Goal: Transaction & Acquisition: Purchase product/service

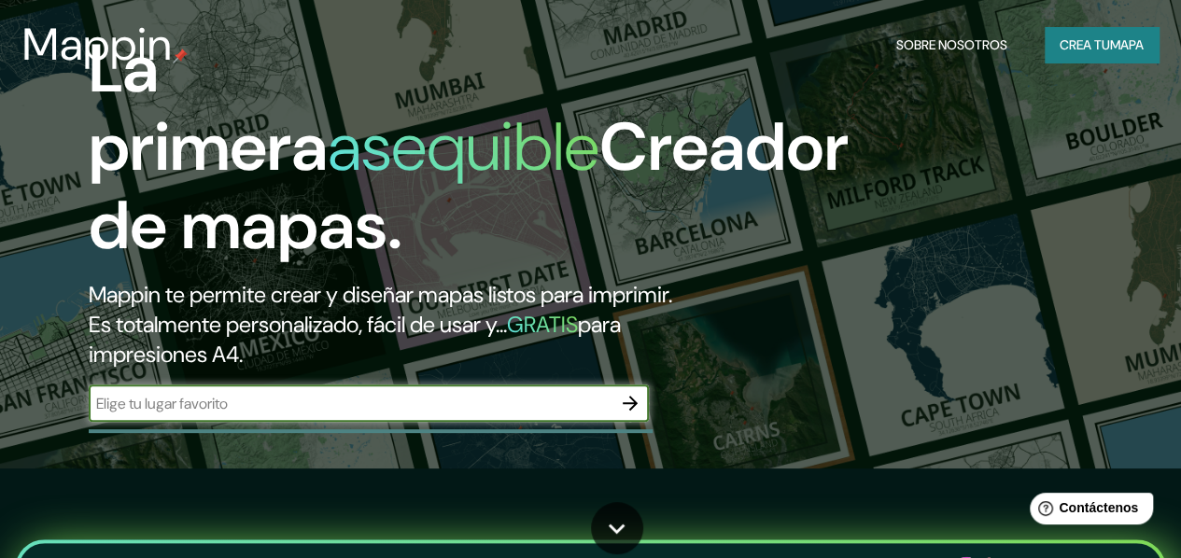
scroll to position [280, 0]
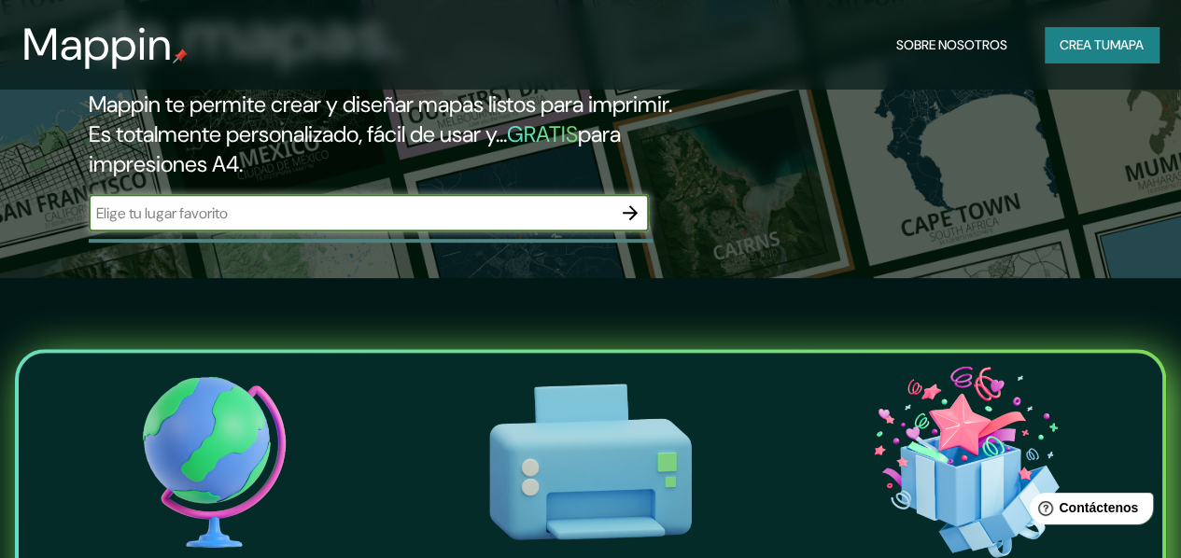
click at [1129, 54] on font "mapa" at bounding box center [1127, 45] width 34 height 24
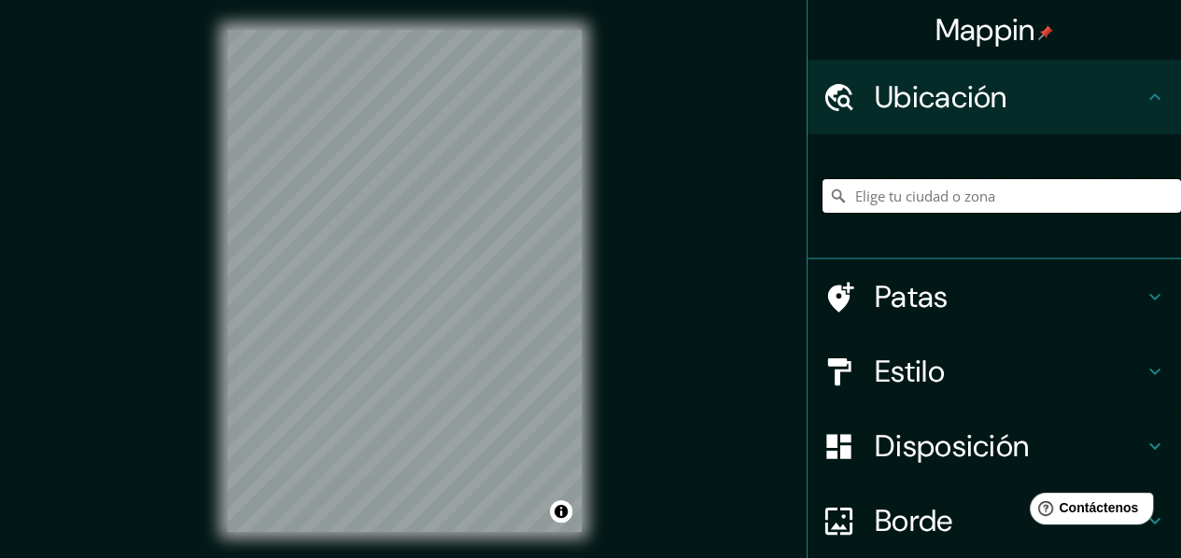
click at [904, 199] on input "Elige tu ciudad o zona" at bounding box center [1001, 196] width 358 height 34
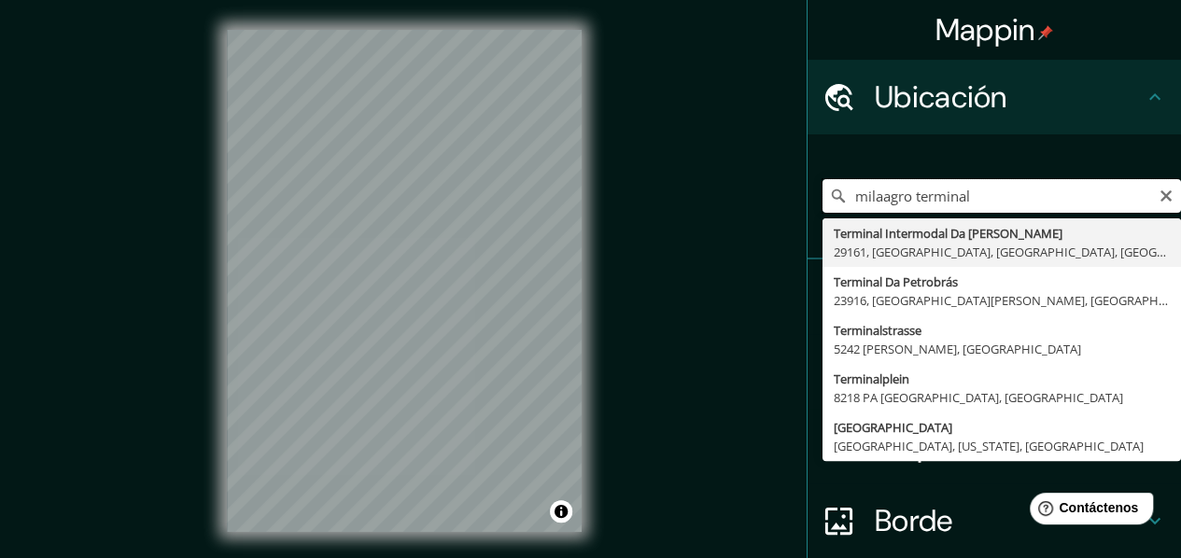
drag, startPoint x: 897, startPoint y: 197, endPoint x: 799, endPoint y: 212, distance: 99.1
click at [822, 210] on input "milaagro terminal" at bounding box center [1001, 196] width 358 height 34
click at [984, 195] on input "milaagro terminal" at bounding box center [1001, 196] width 358 height 34
drag, startPoint x: 984, startPoint y: 195, endPoint x: 634, endPoint y: 198, distance: 350.0
click at [635, 197] on div "Mappin Ubicación milaagro [GEOGRAPHIC_DATA][PERSON_NAME], [GEOGRAPHIC_DATA], [G…" at bounding box center [590, 296] width 1181 height 592
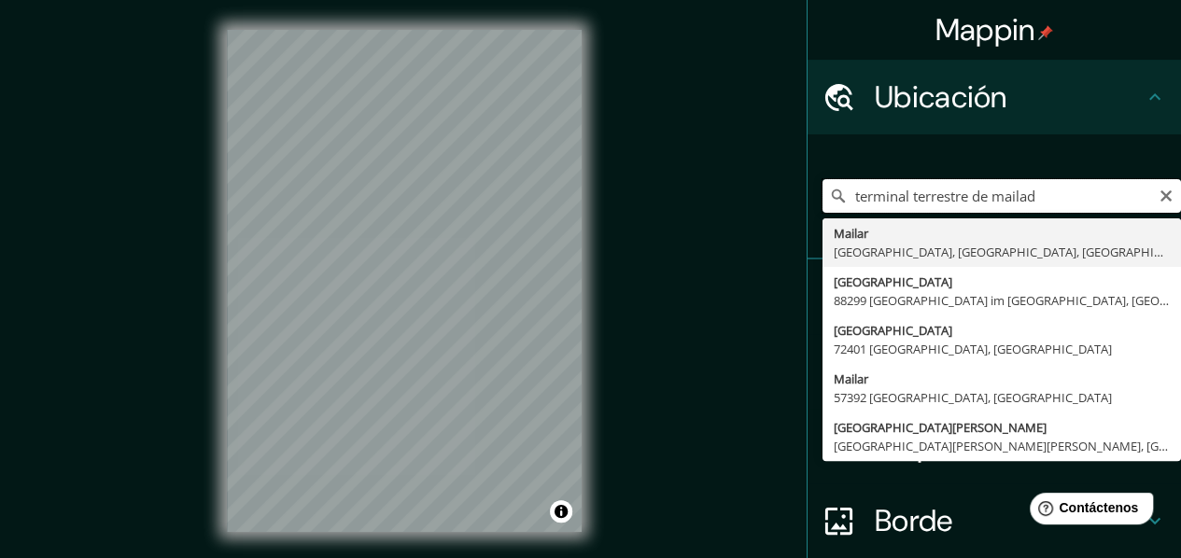
drag, startPoint x: 1036, startPoint y: 199, endPoint x: 982, endPoint y: 217, distance: 57.3
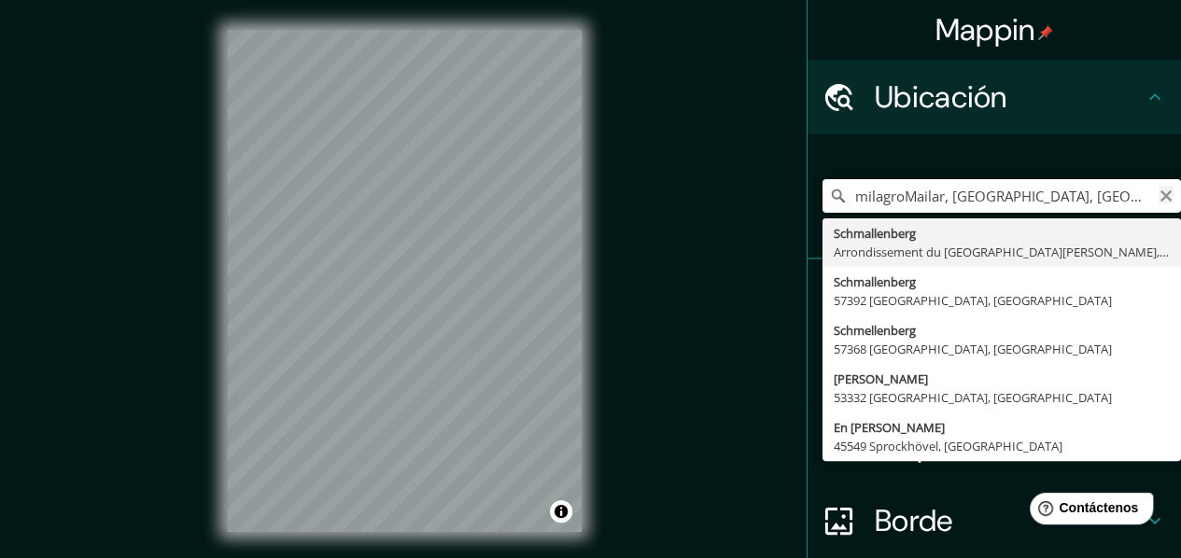
type input "milagroMailar, [GEOGRAPHIC_DATA], [GEOGRAPHIC_DATA], [GEOGRAPHIC_DATA]"
click at [1158, 196] on icon "Claro" at bounding box center [1165, 196] width 15 height 15
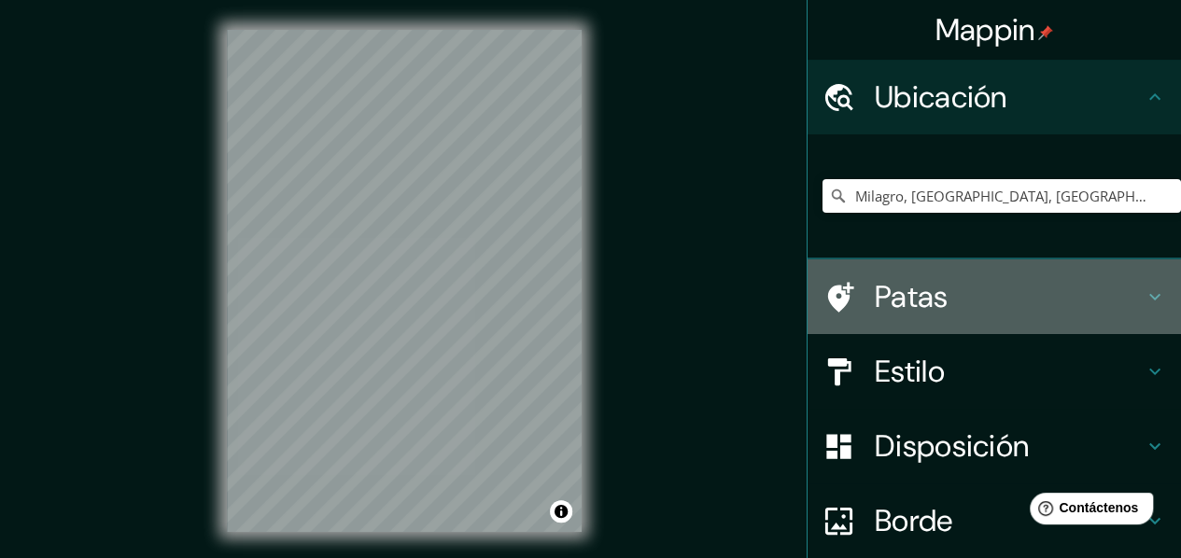
click at [898, 287] on font "Patas" at bounding box center [912, 296] width 74 height 39
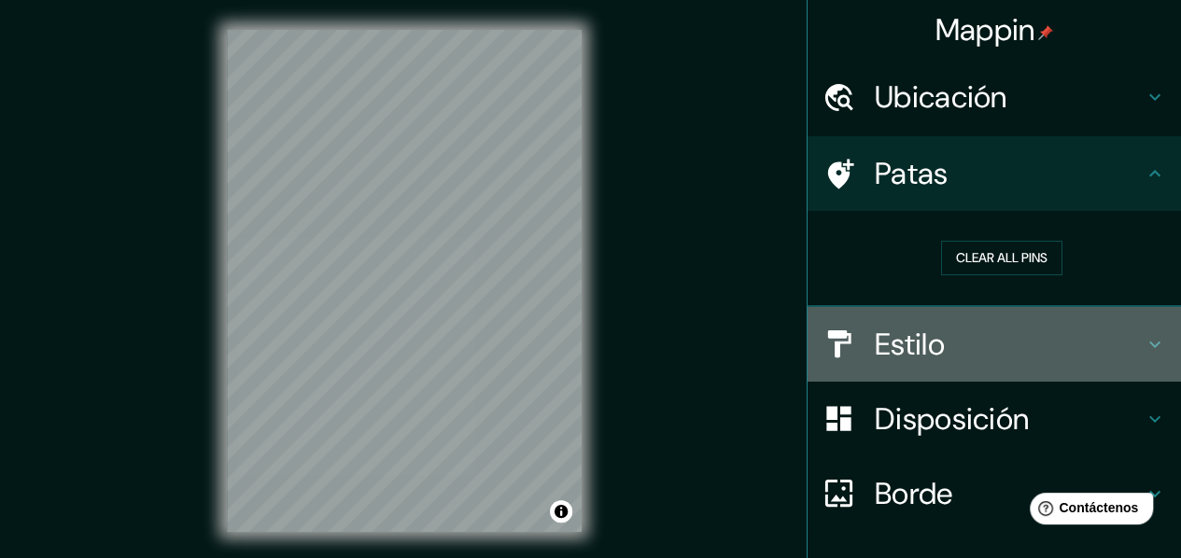
click at [1099, 346] on h4 "Estilo" at bounding box center [1009, 344] width 269 height 37
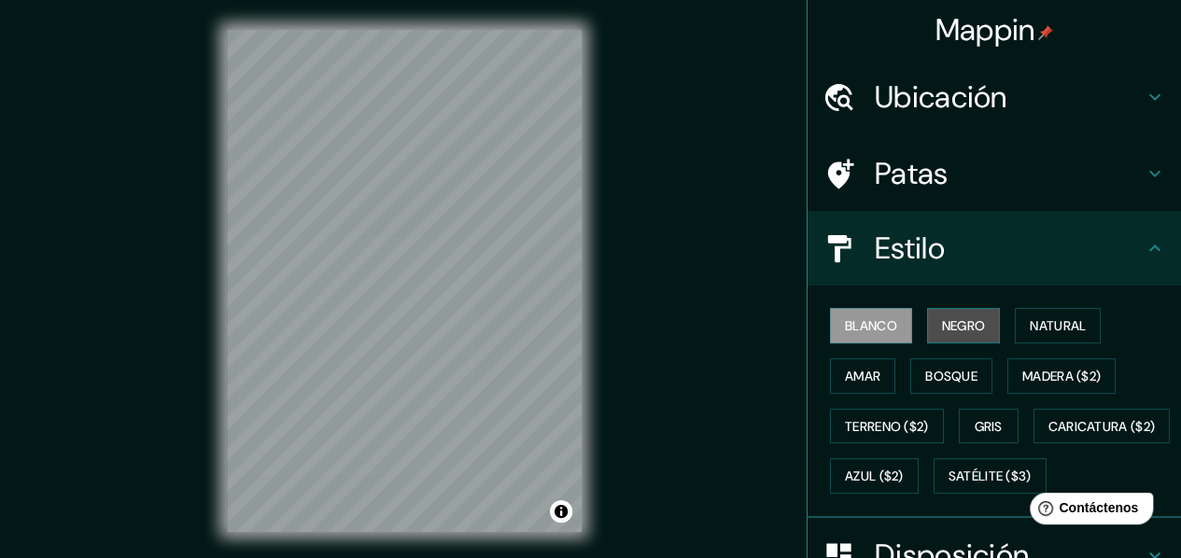
click at [967, 330] on font "Negro" at bounding box center [964, 325] width 44 height 17
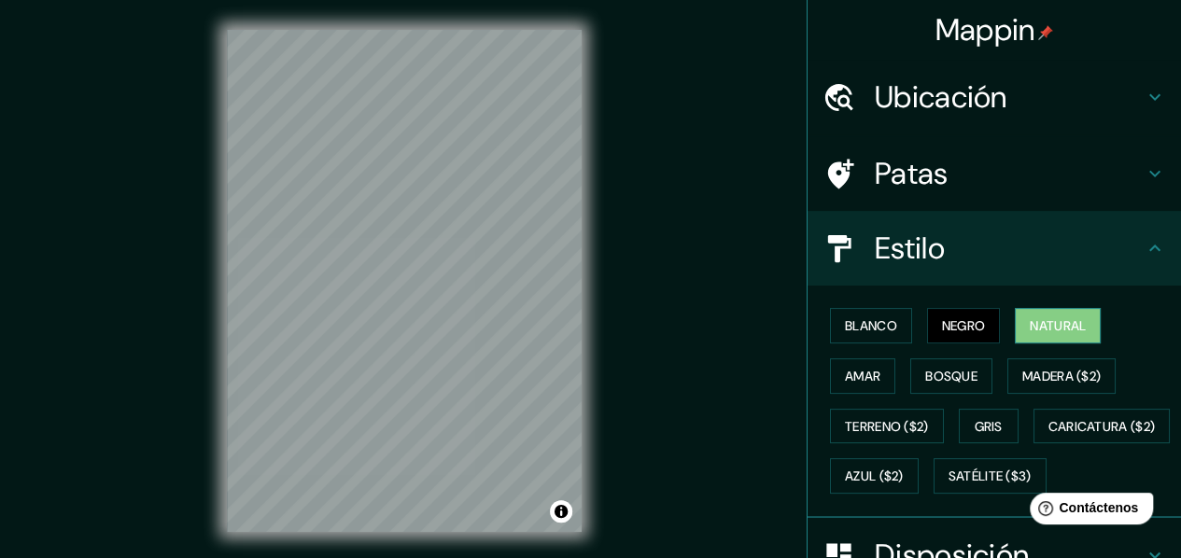
click at [1044, 329] on font "Natural" at bounding box center [1058, 325] width 56 height 17
click at [845, 369] on font "Amar" at bounding box center [862, 376] width 35 height 17
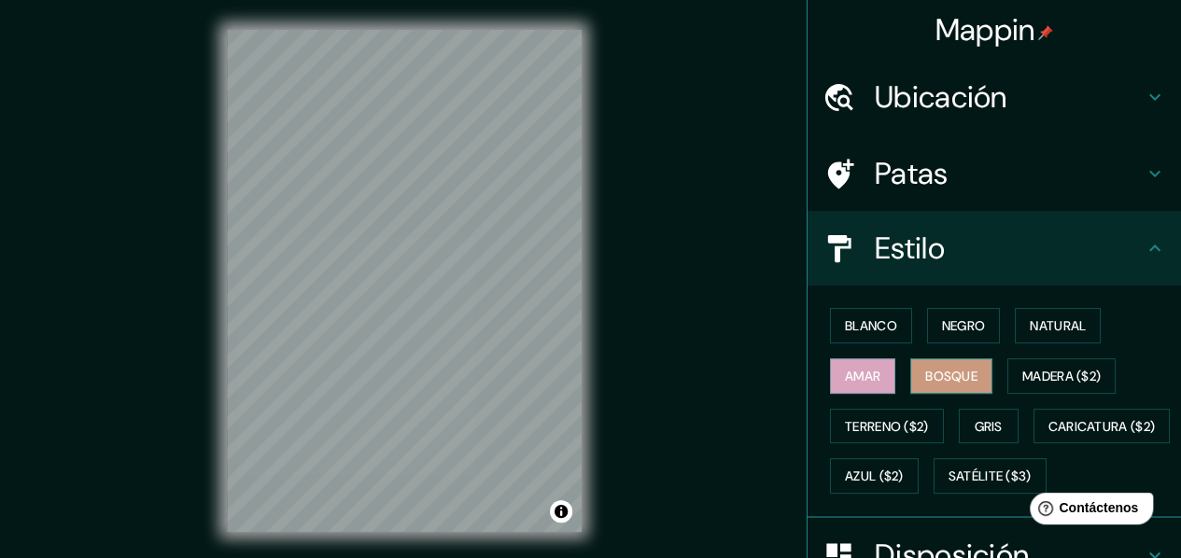
click at [939, 375] on font "Bosque" at bounding box center [951, 376] width 52 height 17
click at [1064, 369] on font "Madera ($2)" at bounding box center [1061, 376] width 78 height 17
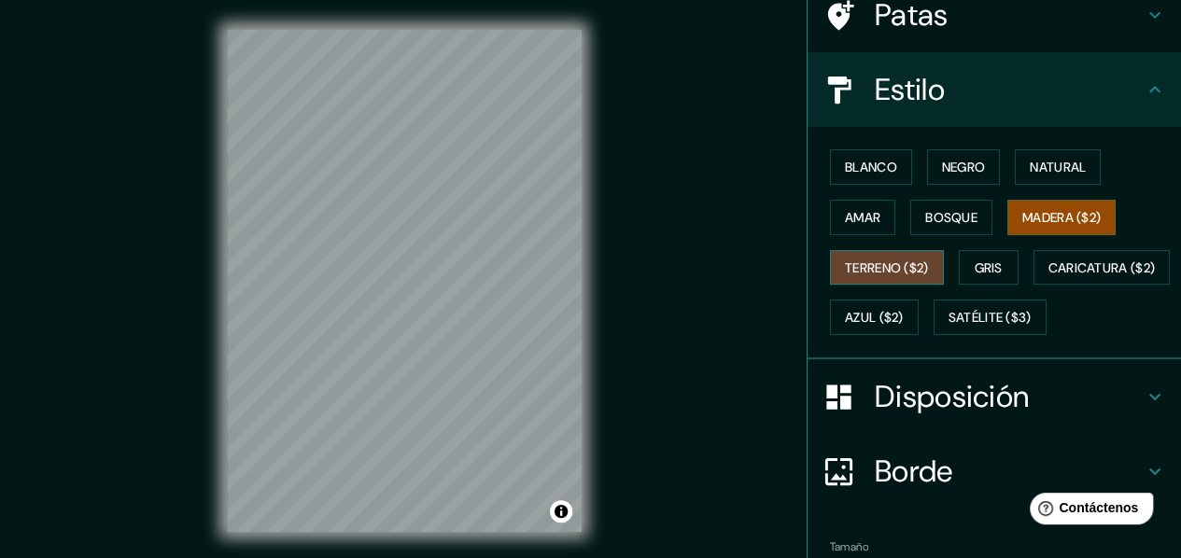
scroll to position [187, 0]
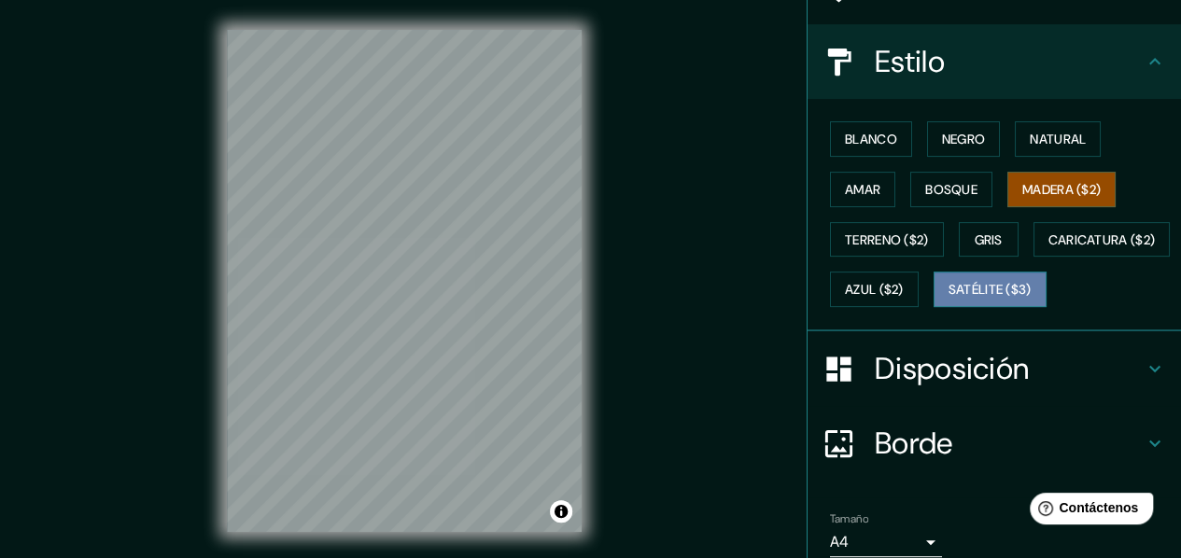
click at [948, 299] on font "Satélite ($3)" at bounding box center [989, 290] width 83 height 17
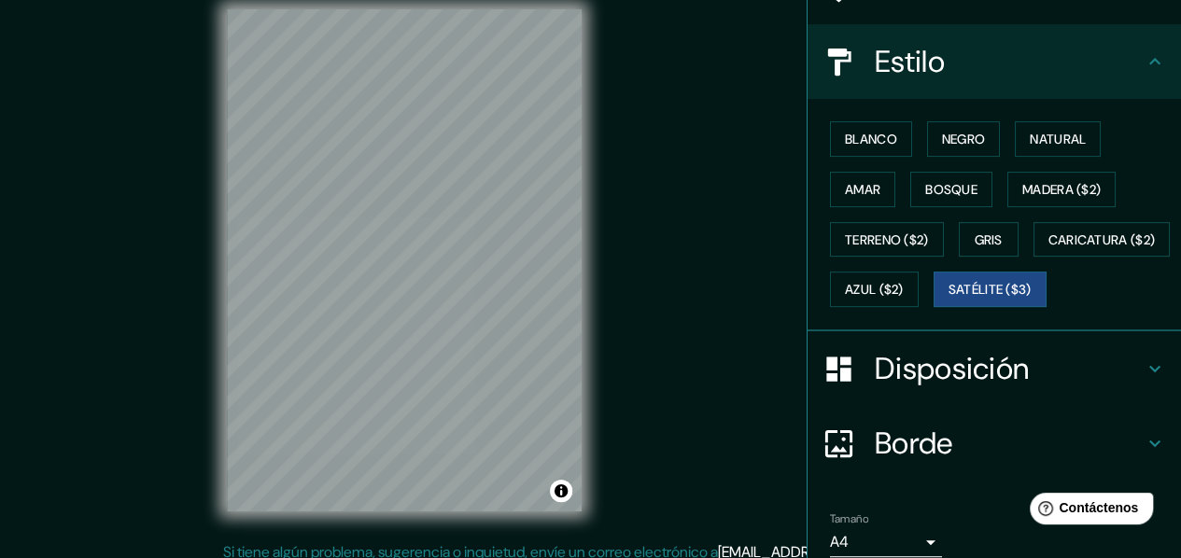
scroll to position [34, 0]
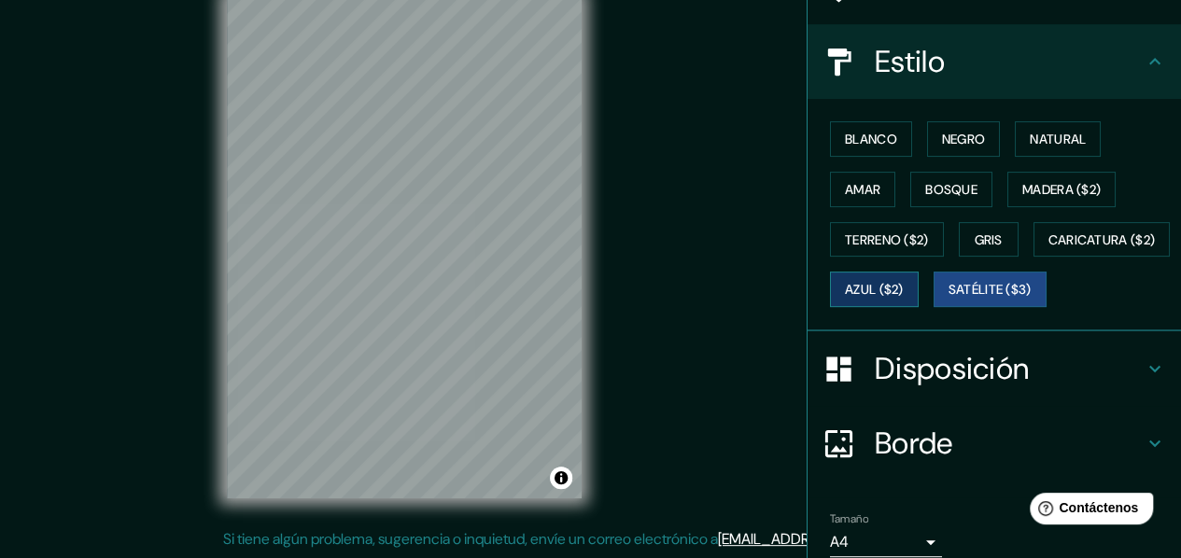
click at [904, 282] on font "Azul ($2)" at bounding box center [874, 290] width 59 height 17
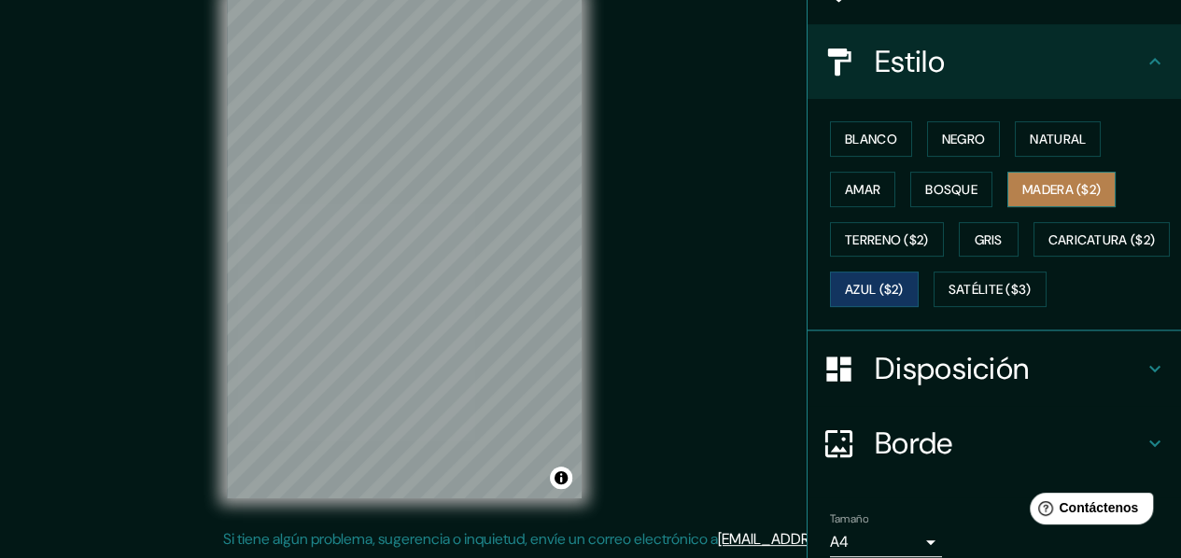
click at [1057, 189] on font "Madera ($2)" at bounding box center [1061, 189] width 78 height 17
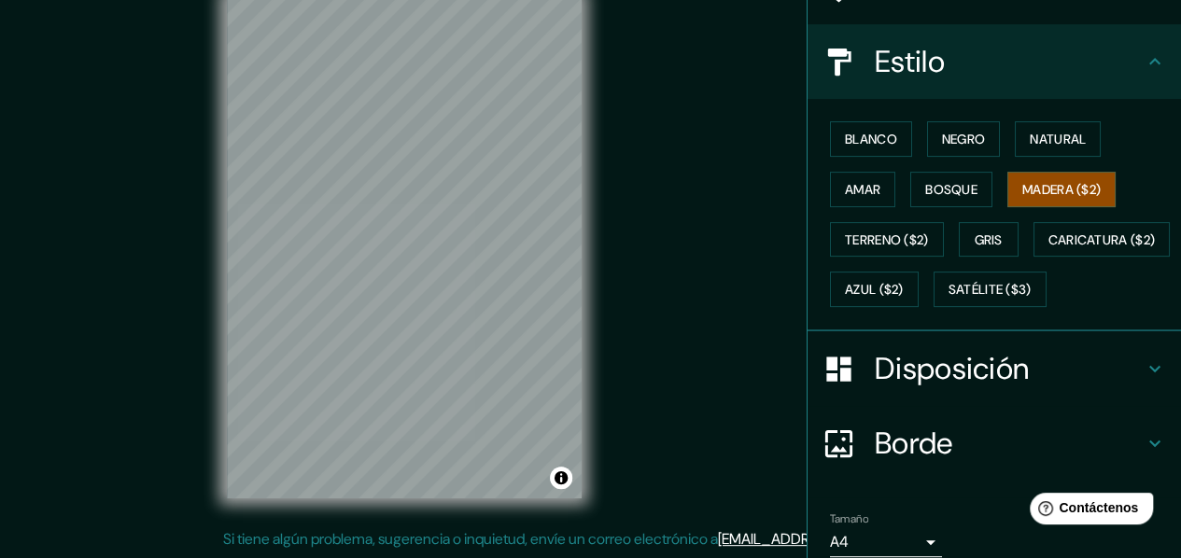
click at [1027, 266] on div "Blanco Negro Natural Amar Bosque Madera ($2) Terreno ($2) Gris Caricatura ($2) …" at bounding box center [1001, 214] width 358 height 201
click at [978, 238] on font "Gris" at bounding box center [988, 239] width 28 height 17
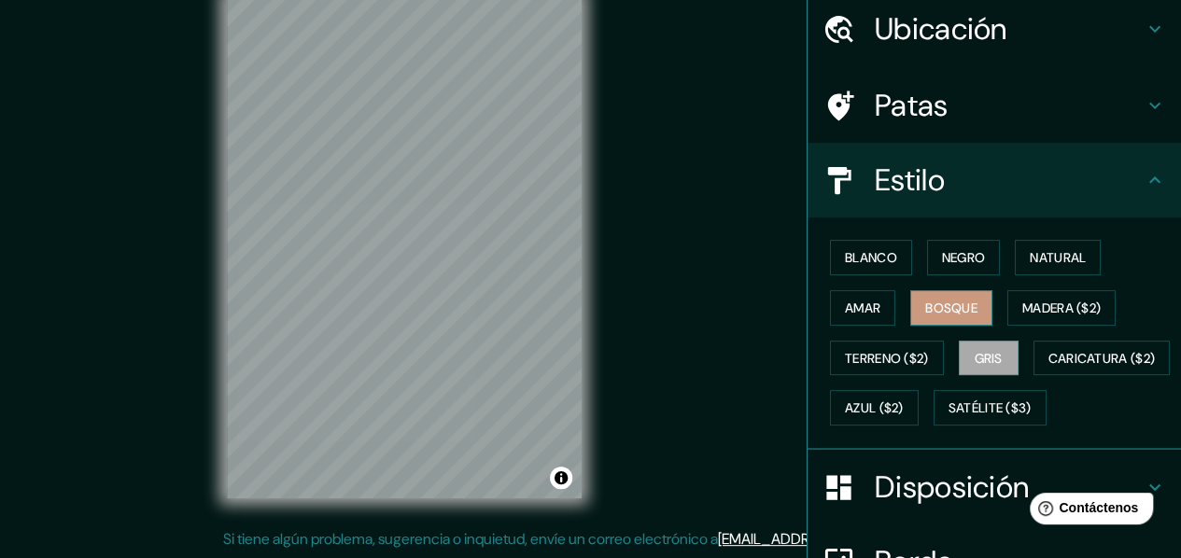
scroll to position [0, 0]
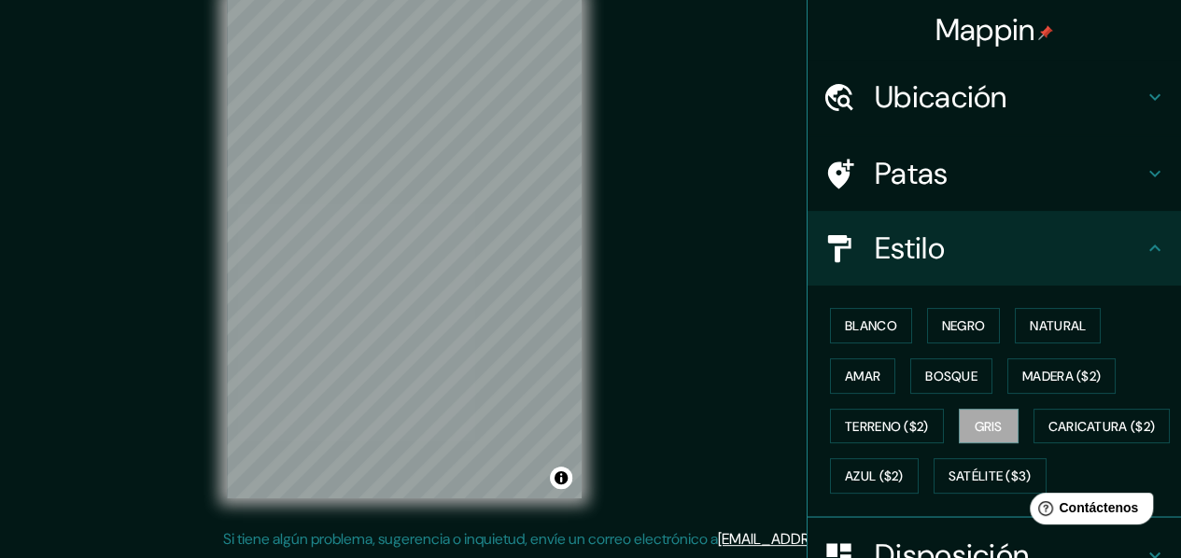
click at [1108, 100] on h4 "Ubicación" at bounding box center [1009, 96] width 269 height 37
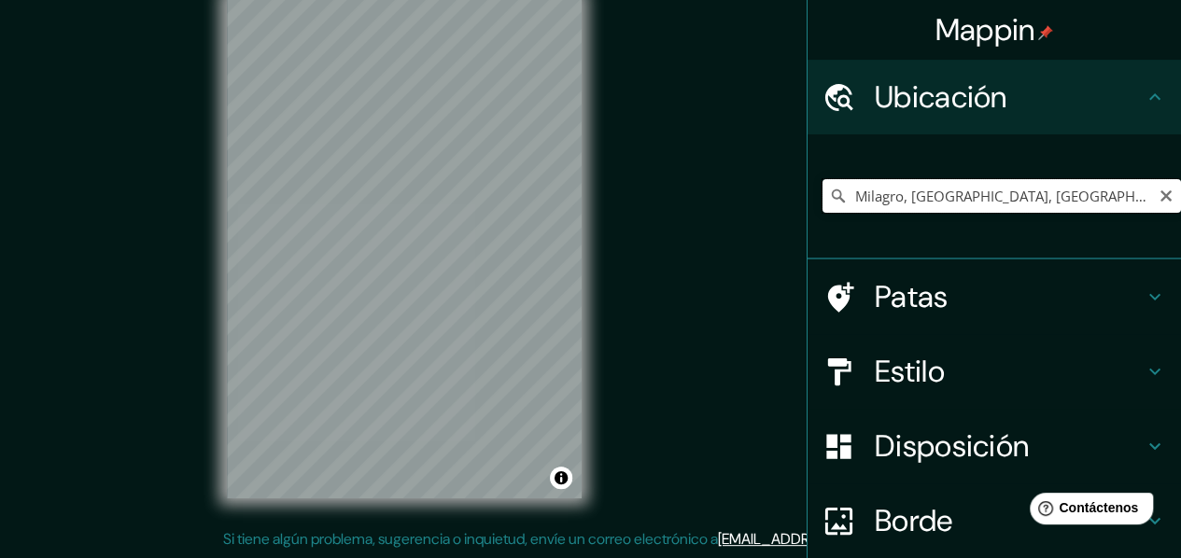
click at [1045, 190] on input "Milagro, [GEOGRAPHIC_DATA], [GEOGRAPHIC_DATA]" at bounding box center [1001, 196] width 358 height 34
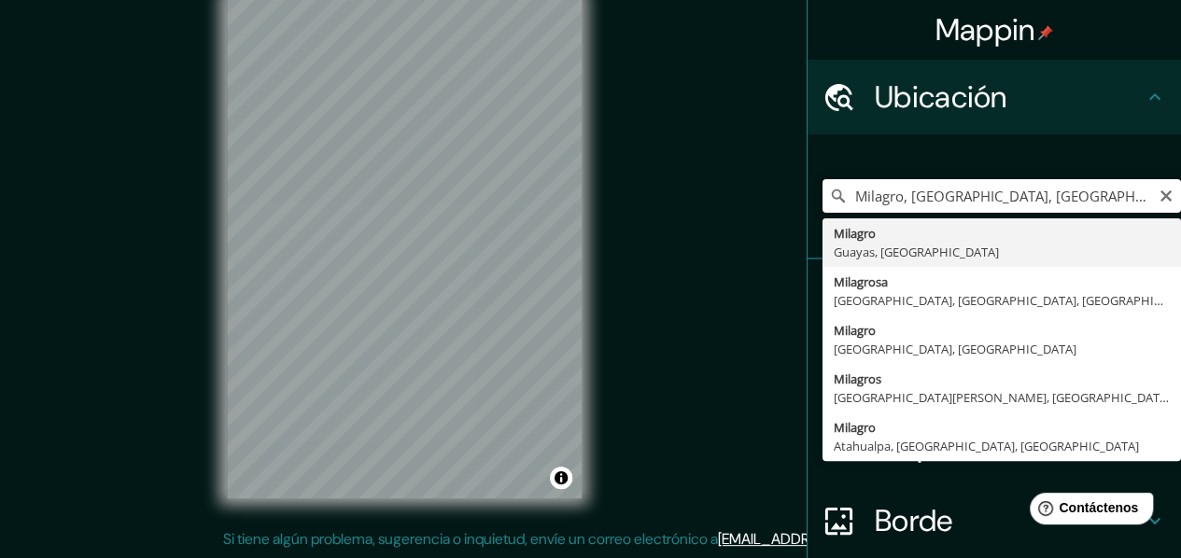
drag, startPoint x: 1045, startPoint y: 190, endPoint x: 897, endPoint y: 219, distance: 151.2
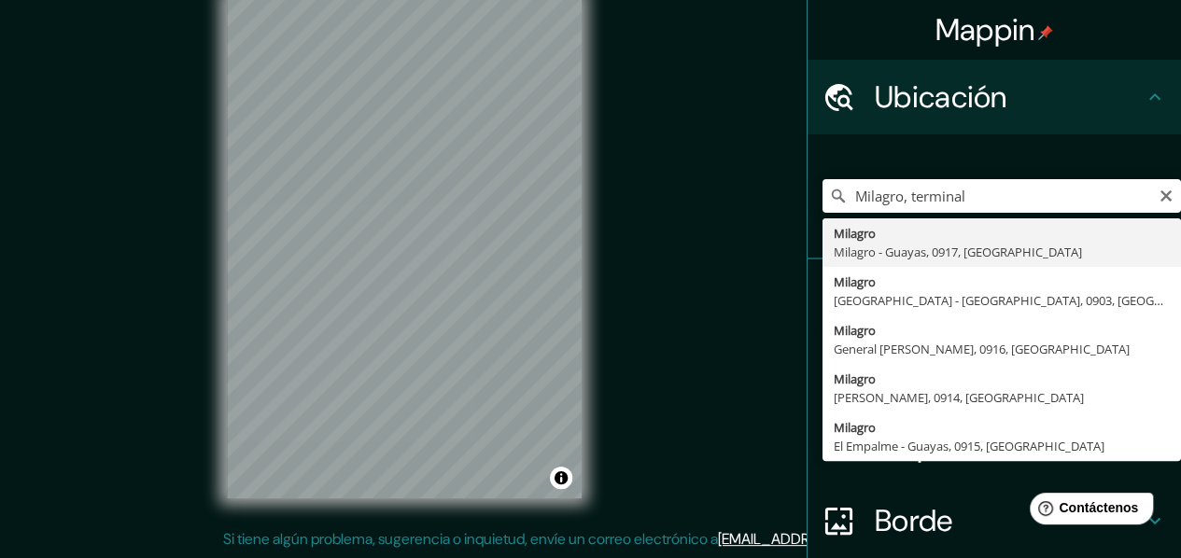
type input "Milagro, Milagro - Guayas, 0917, [GEOGRAPHIC_DATA]"
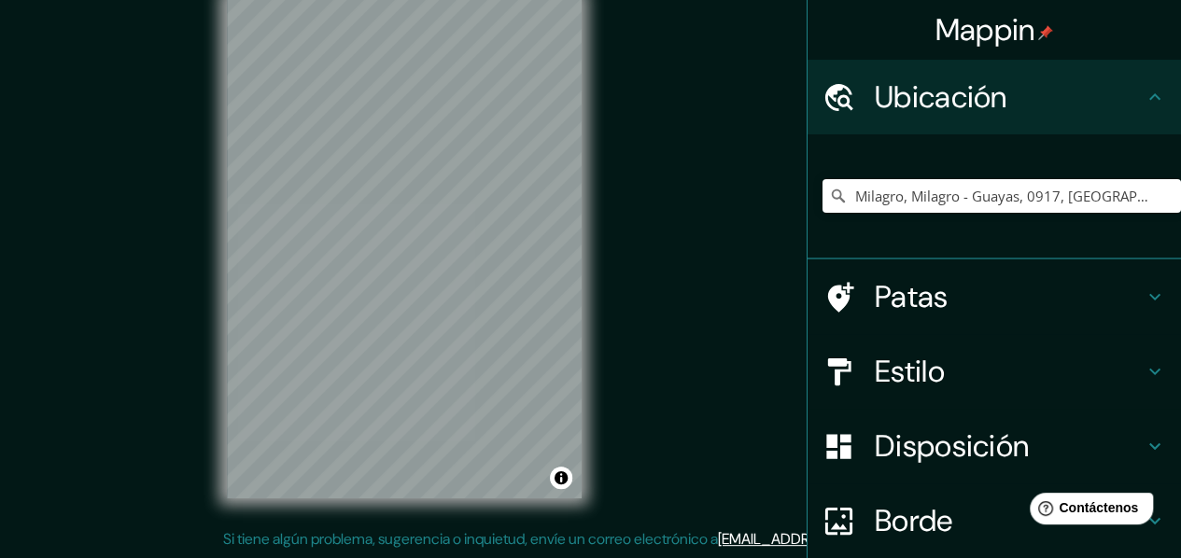
click at [880, 301] on font "Patas" at bounding box center [912, 296] width 74 height 39
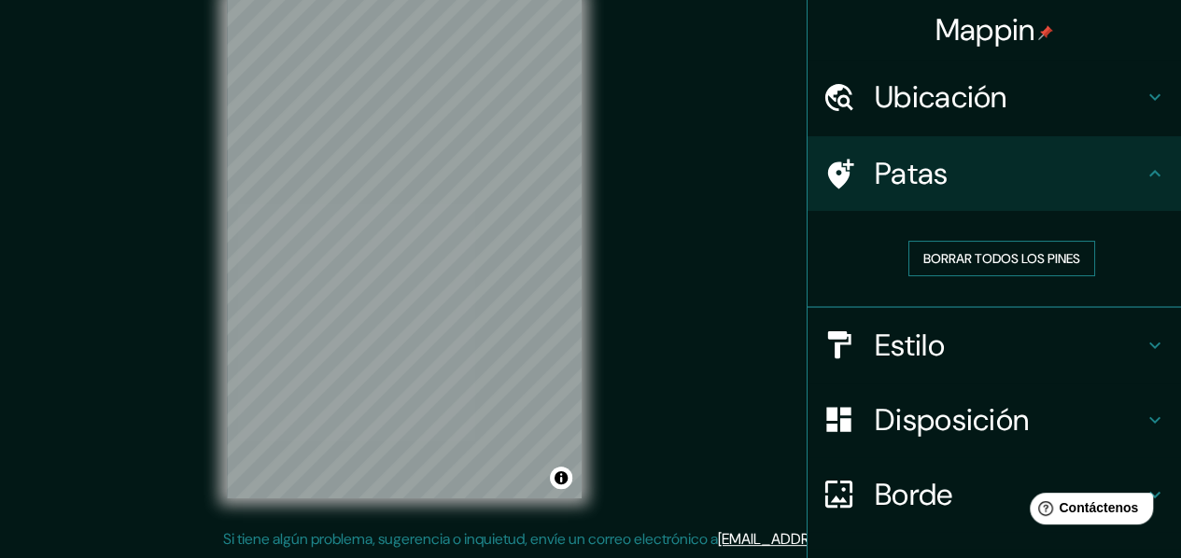
click at [923, 251] on font "Borrar todos los pines" at bounding box center [1001, 258] width 157 height 17
click at [926, 257] on font "Borrar todos los pines" at bounding box center [1001, 258] width 157 height 17
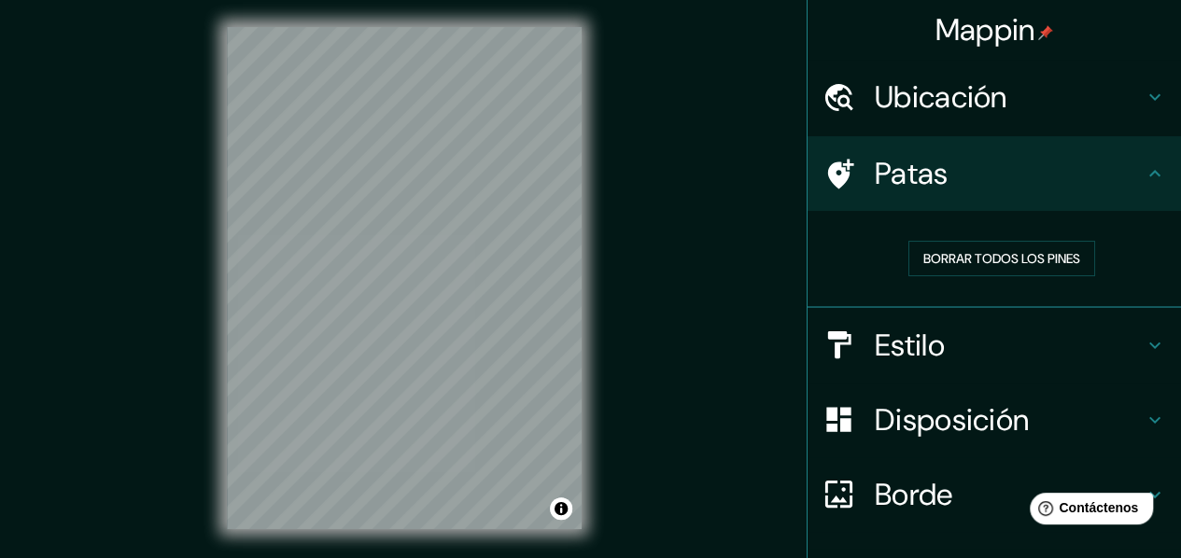
click at [988, 333] on h4 "Estilo" at bounding box center [1009, 345] width 269 height 37
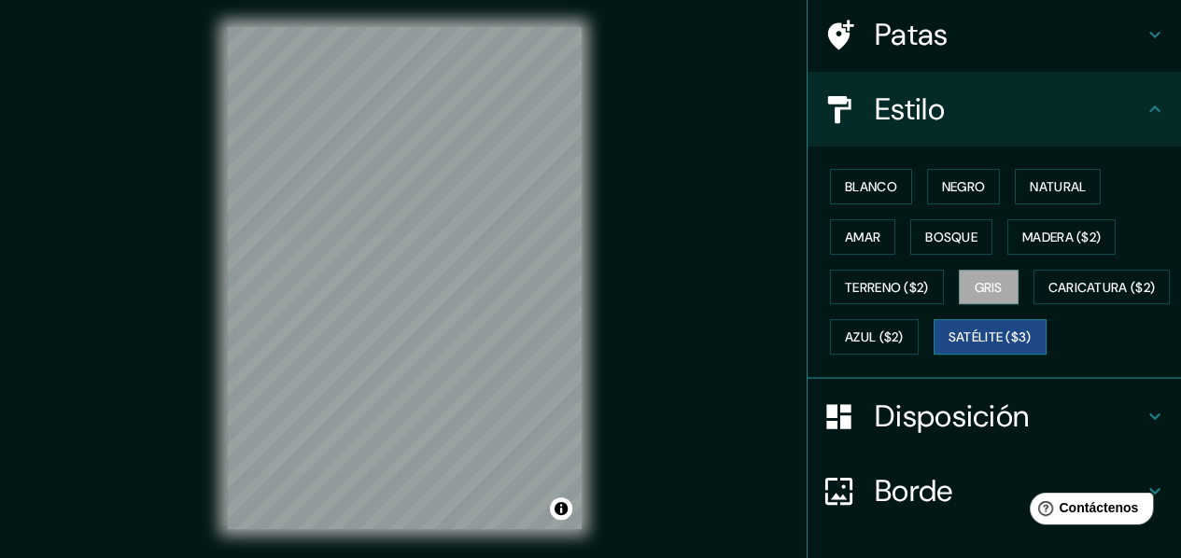
scroll to position [310, 0]
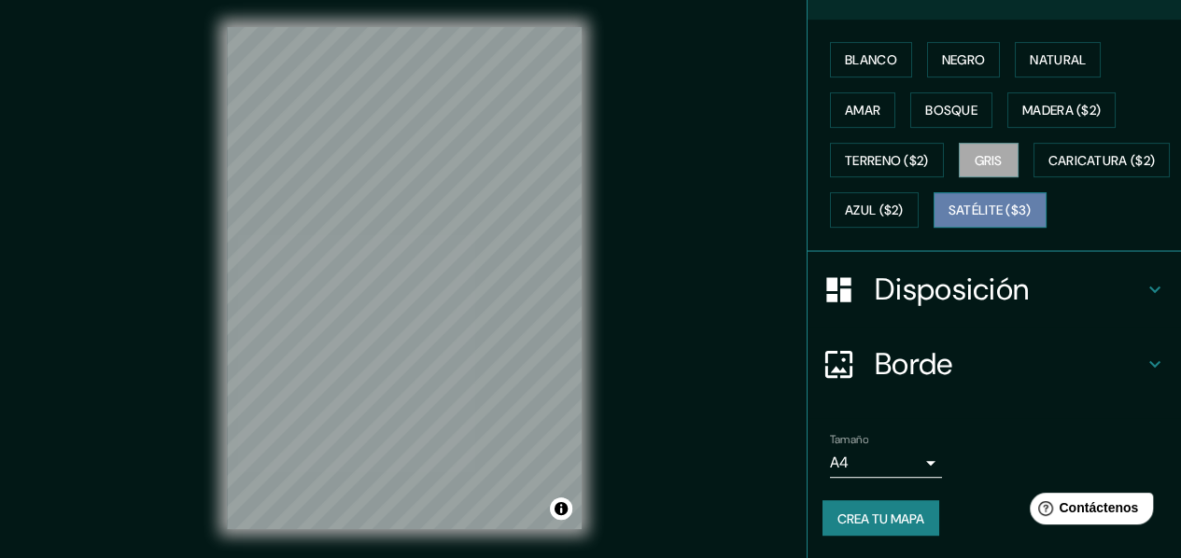
click at [933, 223] on button "Satélite ($3)" at bounding box center [989, 209] width 113 height 35
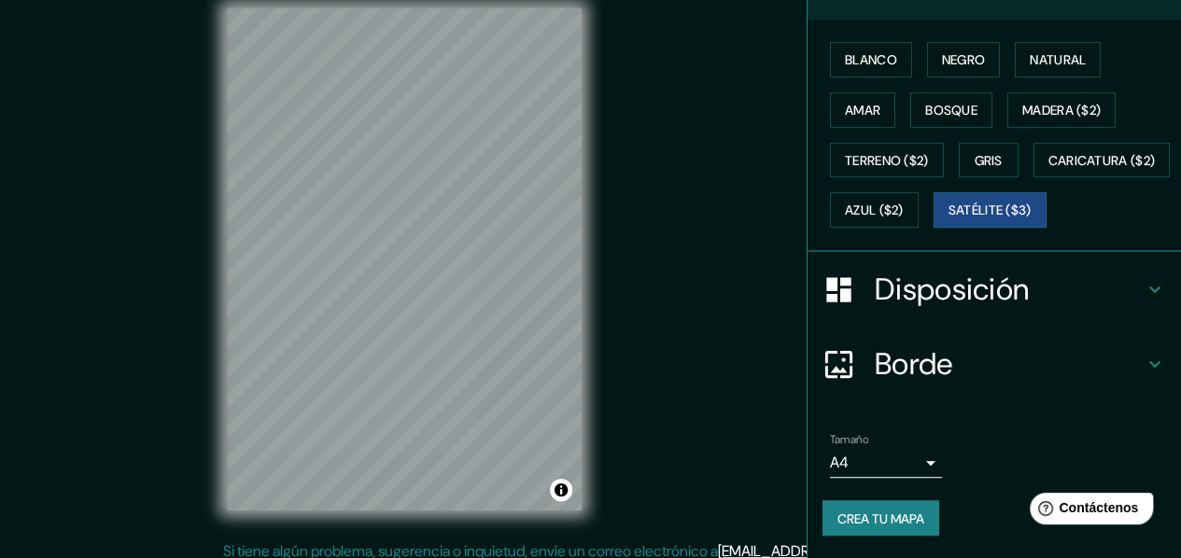
scroll to position [34, 0]
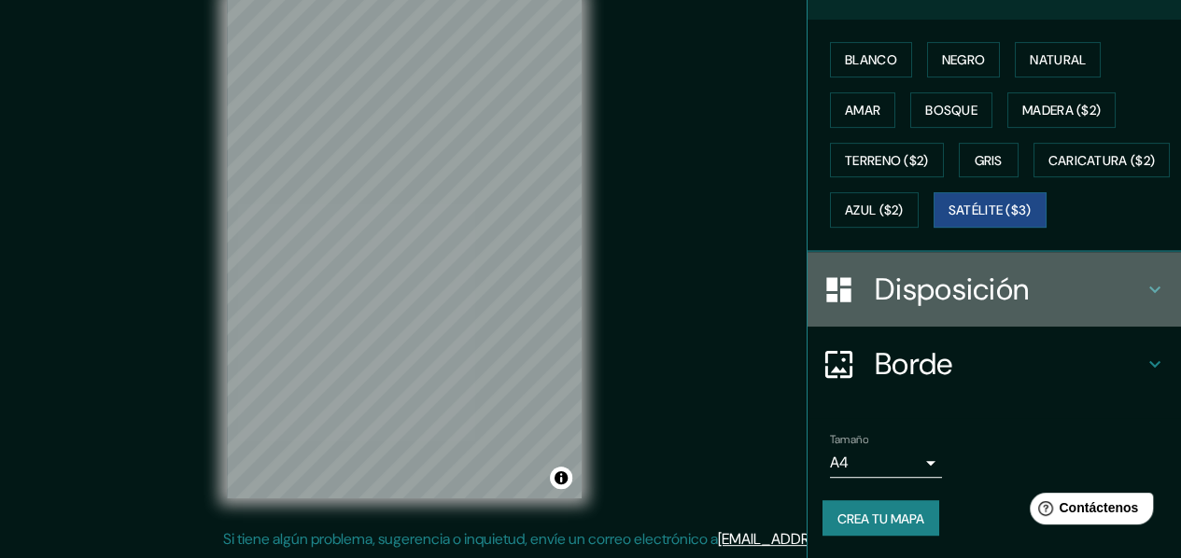
click at [945, 289] on font "Disposición" at bounding box center [952, 289] width 154 height 39
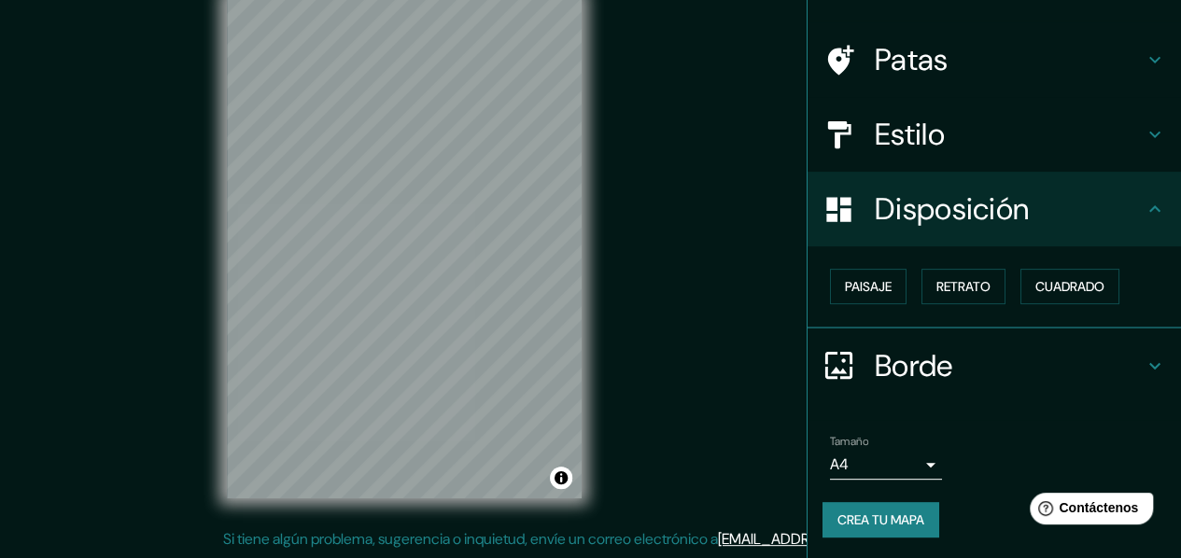
scroll to position [114, 0]
click at [861, 287] on font "Paisaje" at bounding box center [868, 286] width 47 height 17
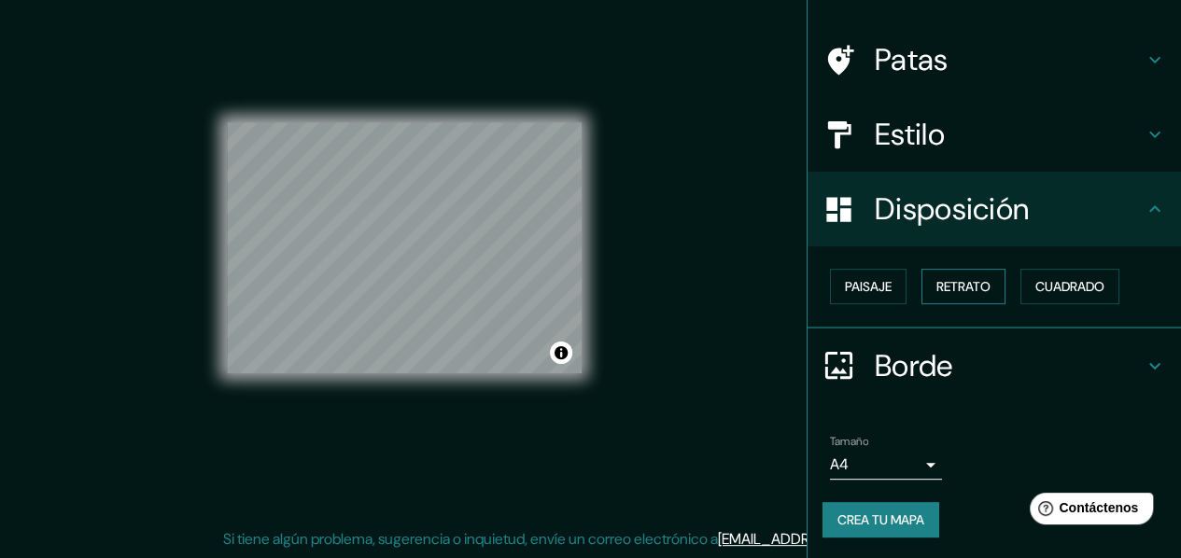
click at [958, 278] on font "Retrato" at bounding box center [963, 286] width 54 height 17
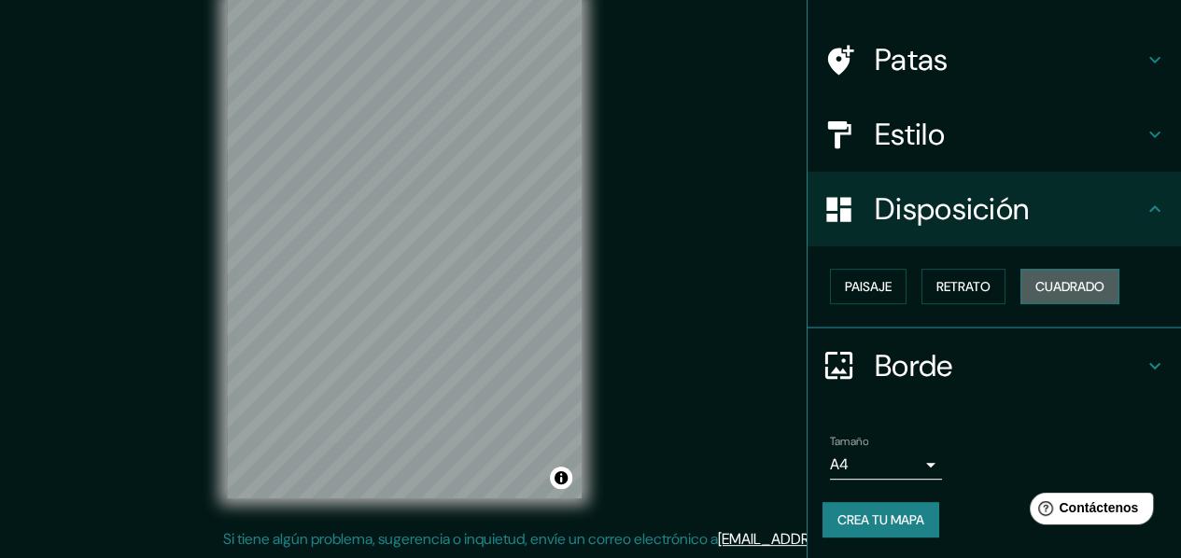
click at [1047, 273] on button "Cuadrado" at bounding box center [1069, 286] width 99 height 35
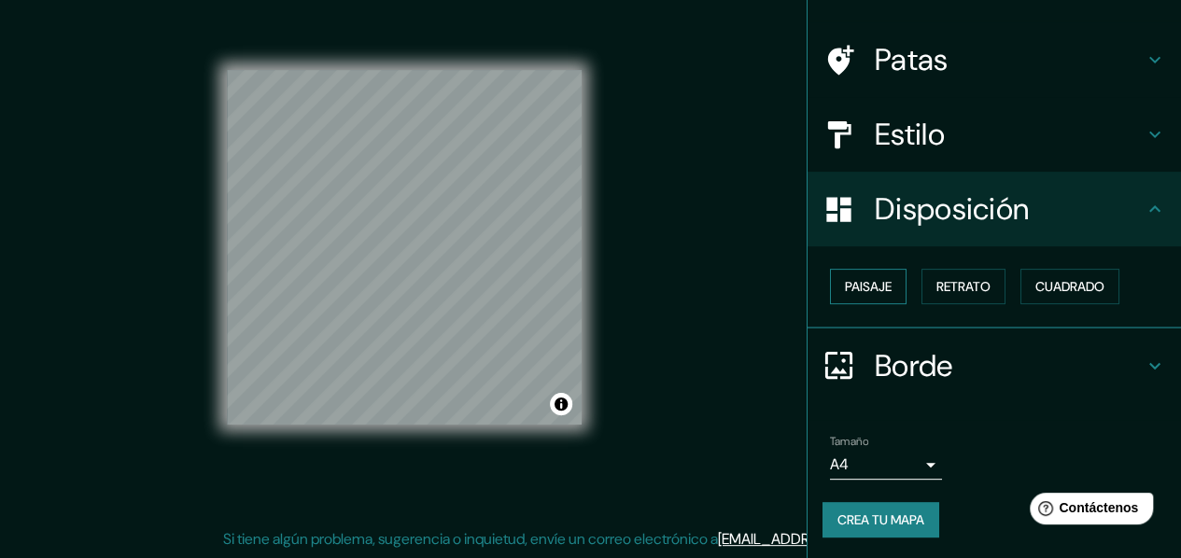
click at [830, 280] on button "Paisaje" at bounding box center [868, 286] width 77 height 35
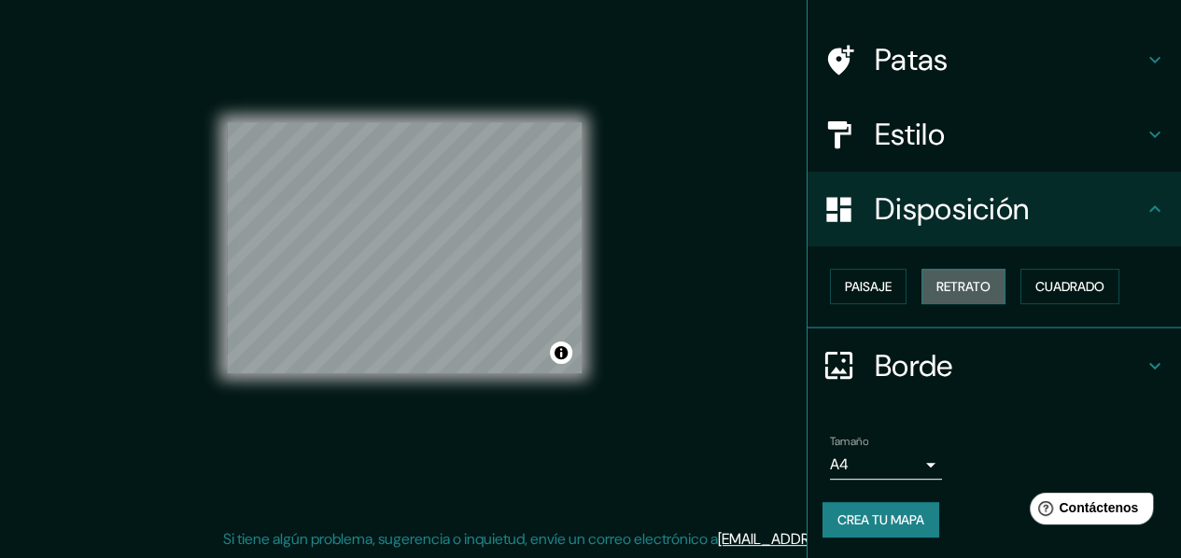
click at [921, 270] on button "Retrato" at bounding box center [963, 286] width 84 height 35
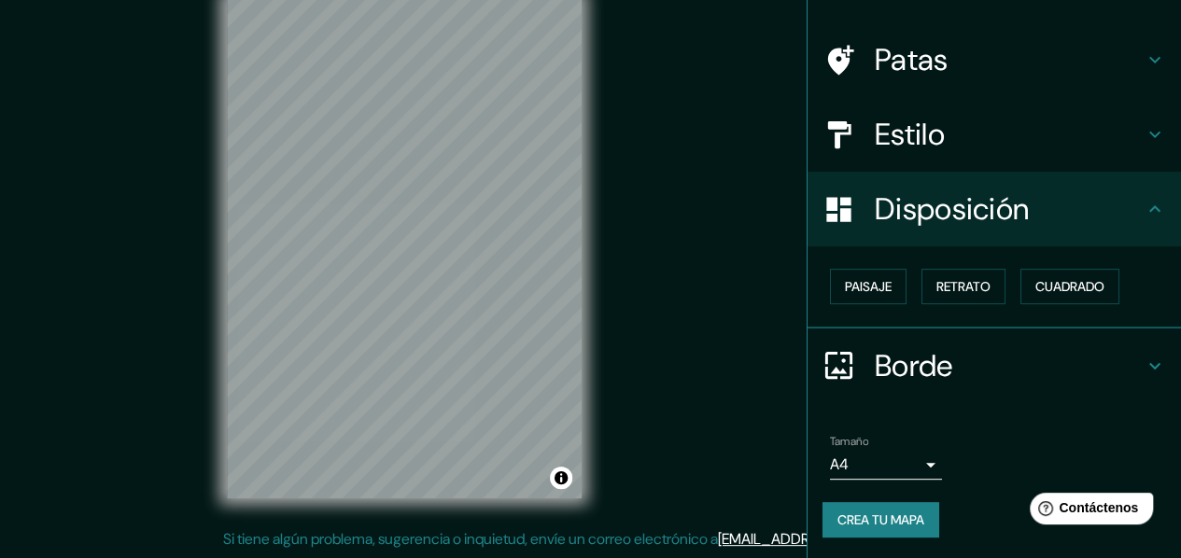
click at [883, 346] on font "Borde" at bounding box center [914, 365] width 78 height 39
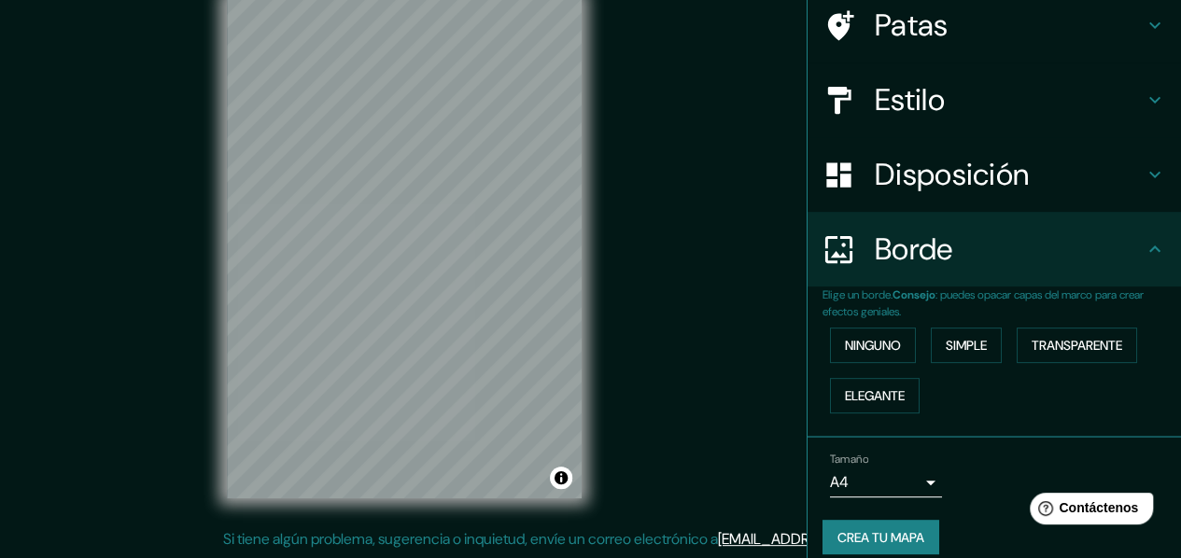
scroll to position [164, 0]
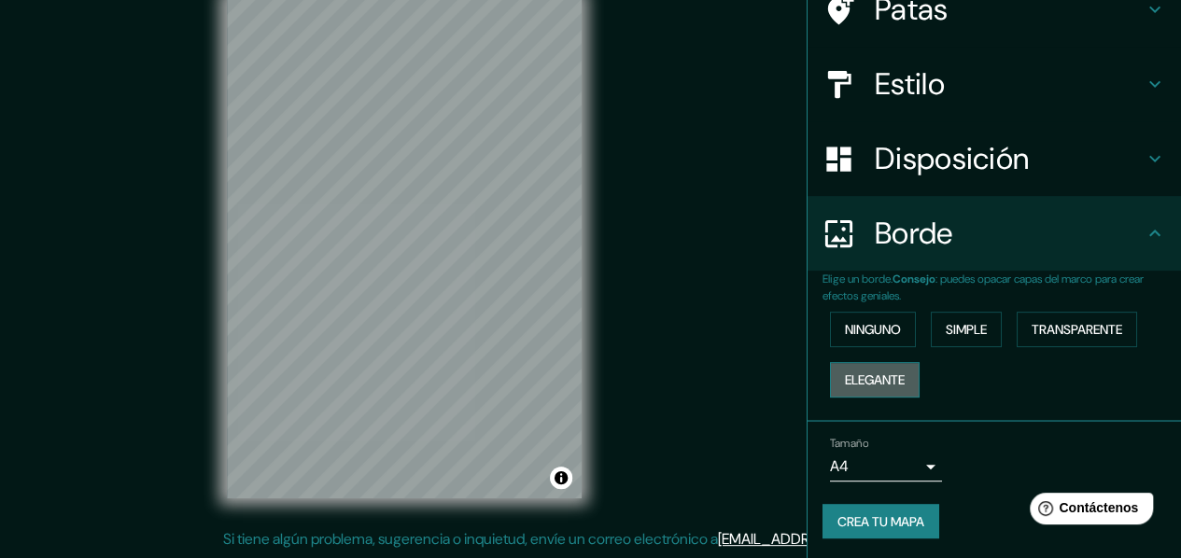
click at [863, 368] on font "Elegante" at bounding box center [875, 380] width 60 height 24
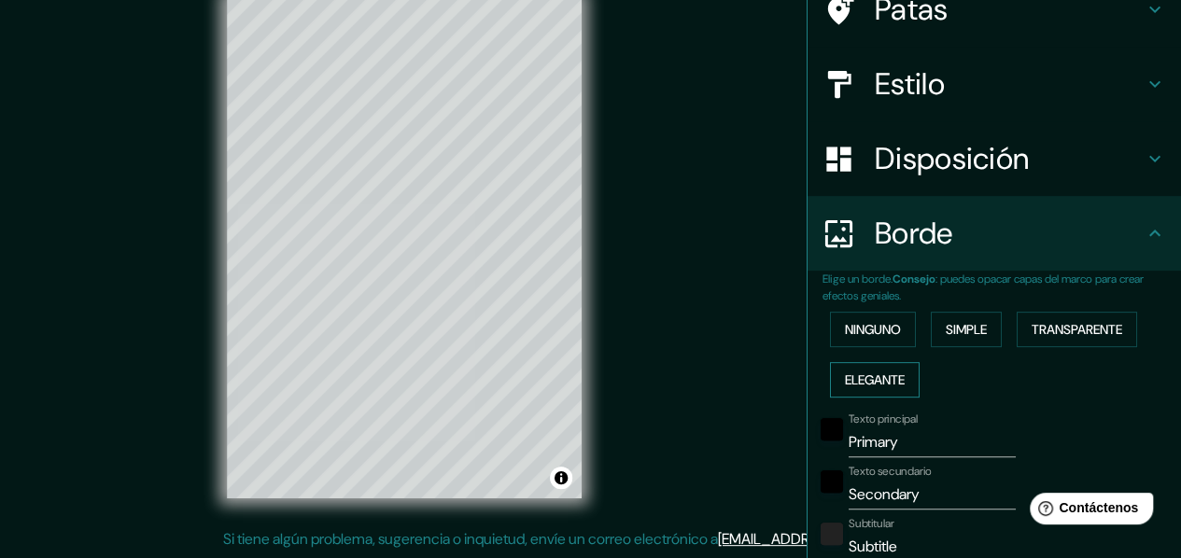
click at [863, 368] on font "Elegante" at bounding box center [875, 380] width 60 height 24
type input "30"
type input "15"
click at [863, 368] on font "Elegante" at bounding box center [875, 380] width 60 height 24
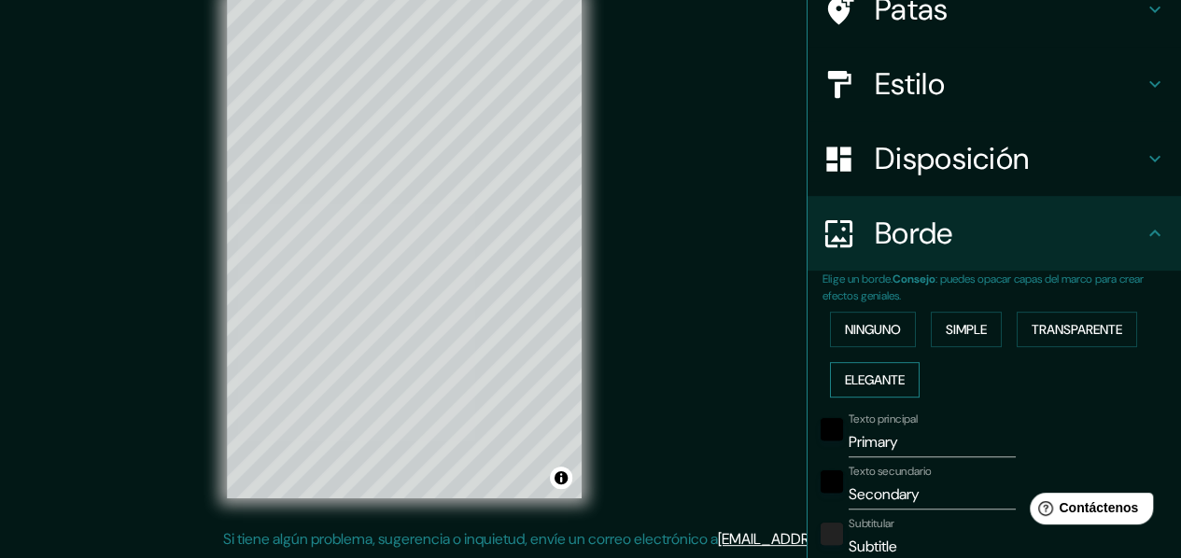
type input "30"
type input "15"
click at [876, 315] on button "Ninguno" at bounding box center [873, 329] width 86 height 35
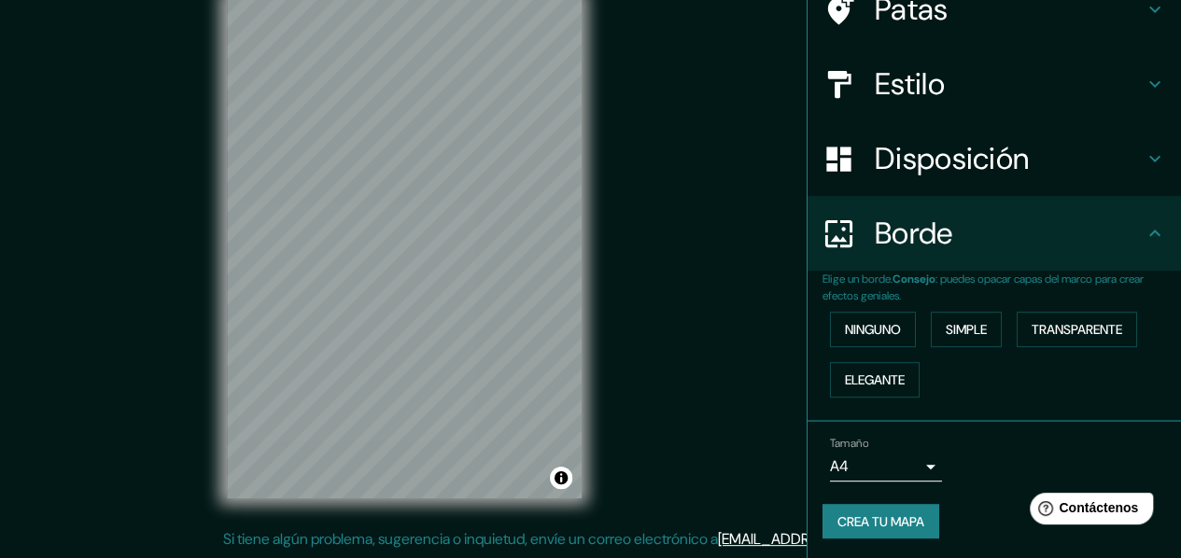
click at [1098, 225] on h4 "Borde" at bounding box center [1009, 233] width 269 height 37
click at [1146, 229] on icon at bounding box center [1154, 233] width 22 height 22
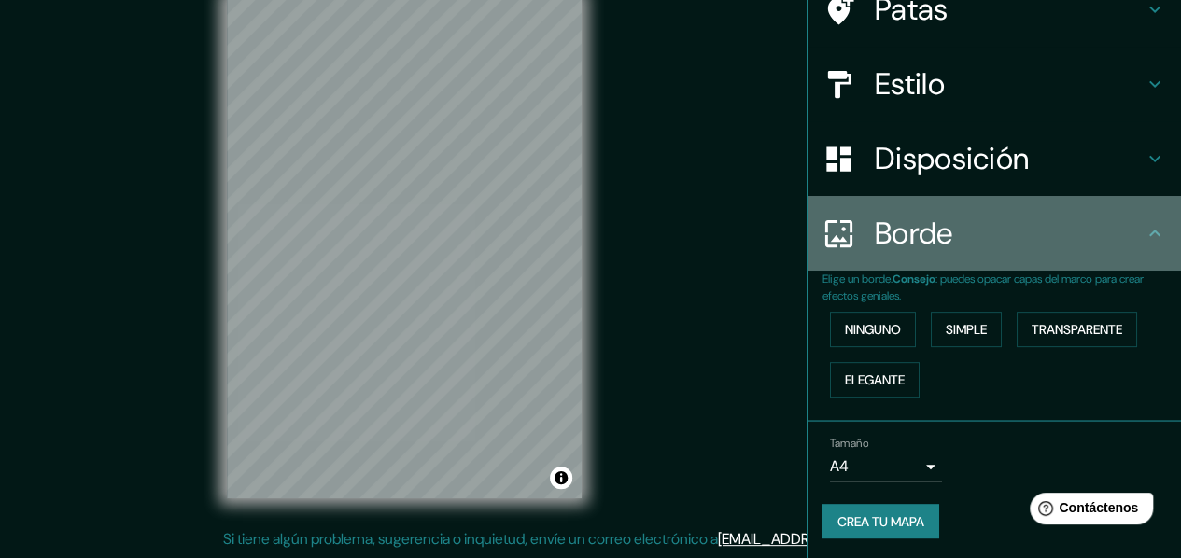
click at [1125, 244] on h4 "Borde" at bounding box center [1009, 233] width 269 height 37
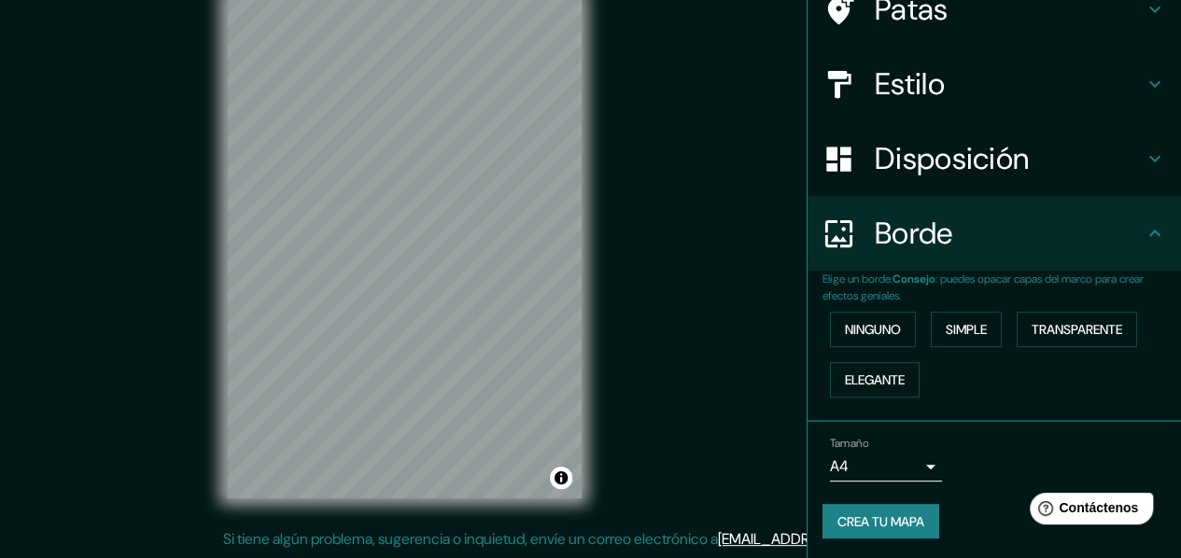
scroll to position [0, 0]
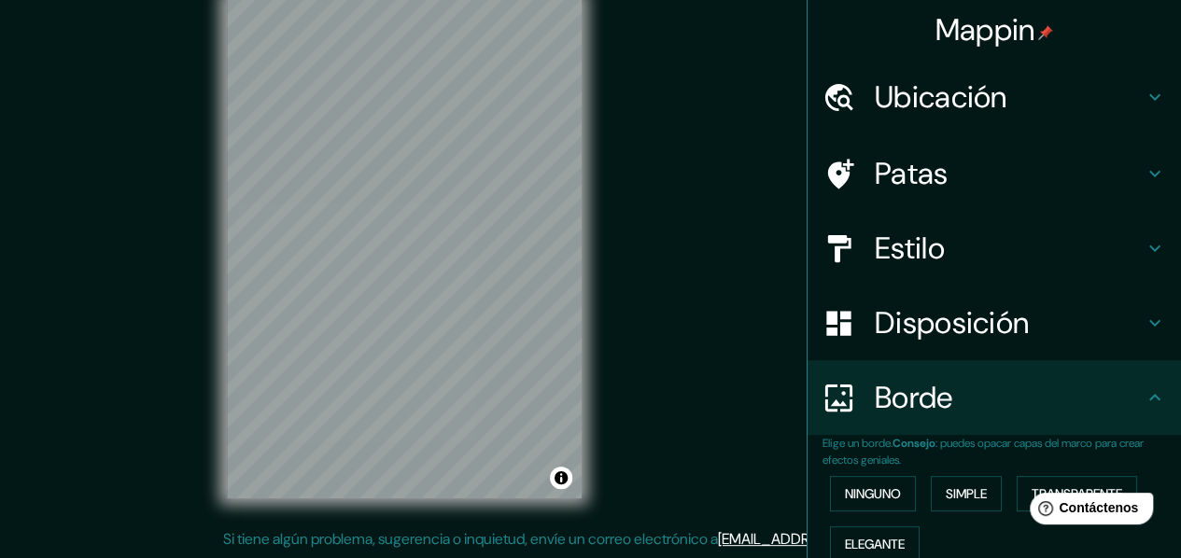
click at [946, 98] on font "Ubicación" at bounding box center [941, 96] width 133 height 39
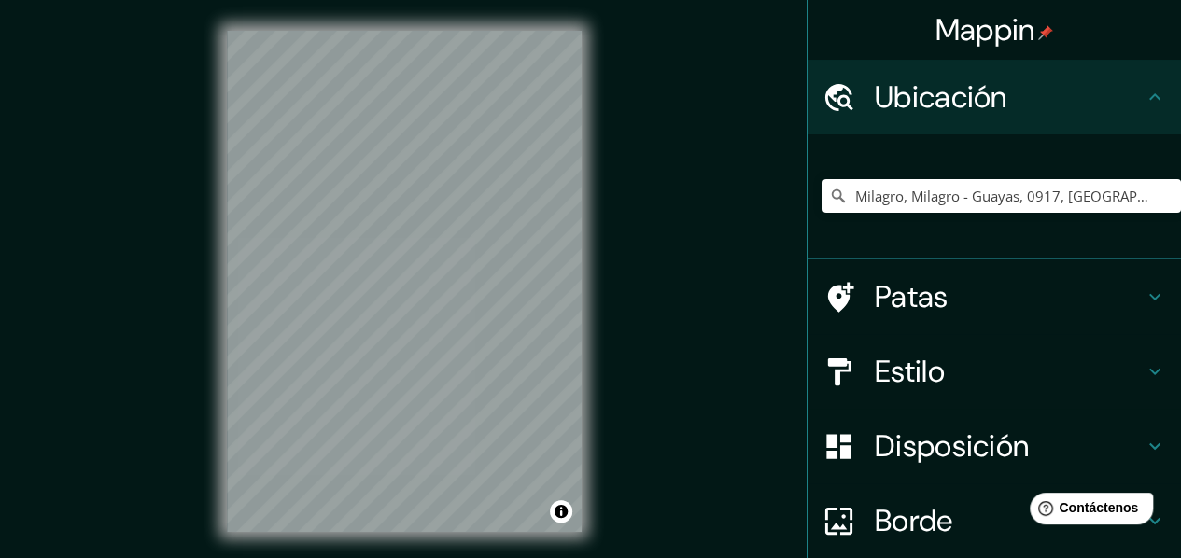
click at [589, 59] on div "© Mapbox © OpenStreetMap Improve this map © Maxar" at bounding box center [404, 281] width 414 height 562
click at [327, 547] on div "© Mapbox © OpenStreetMap Improve this map © Maxar" at bounding box center [404, 281] width 414 height 562
click at [517, 0] on html "Mappin Ubicación Milagro, Milagro - Guayas, 0917, [GEOGRAPHIC_DATA] Patas Estil…" at bounding box center [590, 279] width 1181 height 558
click at [583, 112] on div "© Mapbox © OpenStreetMap Improve this map © Maxar" at bounding box center [404, 281] width 414 height 562
click at [887, 295] on font "Patas" at bounding box center [912, 296] width 74 height 39
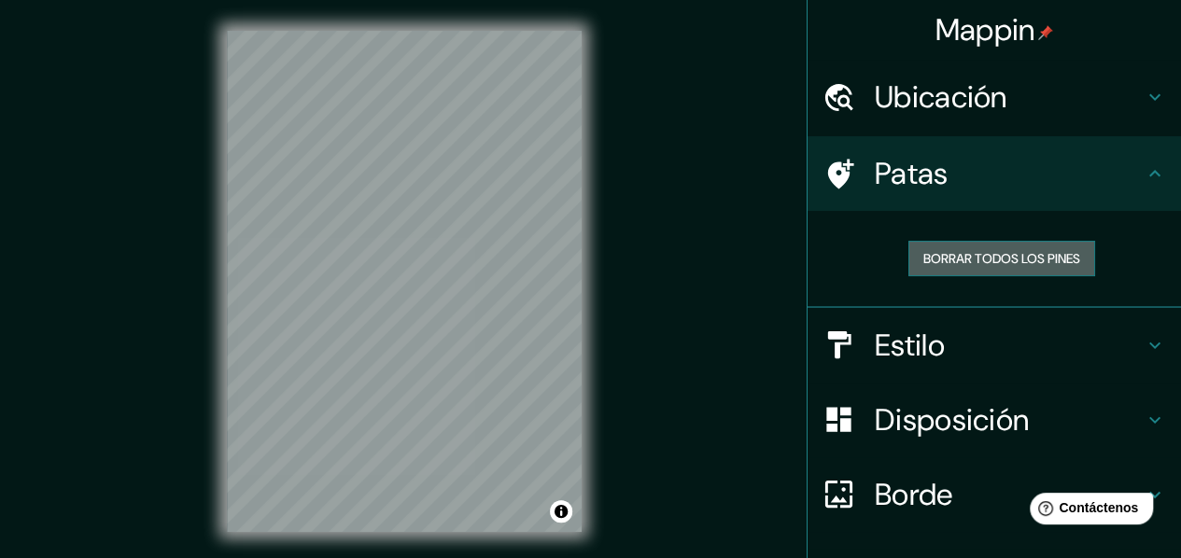
click at [1025, 254] on font "Borrar todos los pines" at bounding box center [1001, 258] width 157 height 17
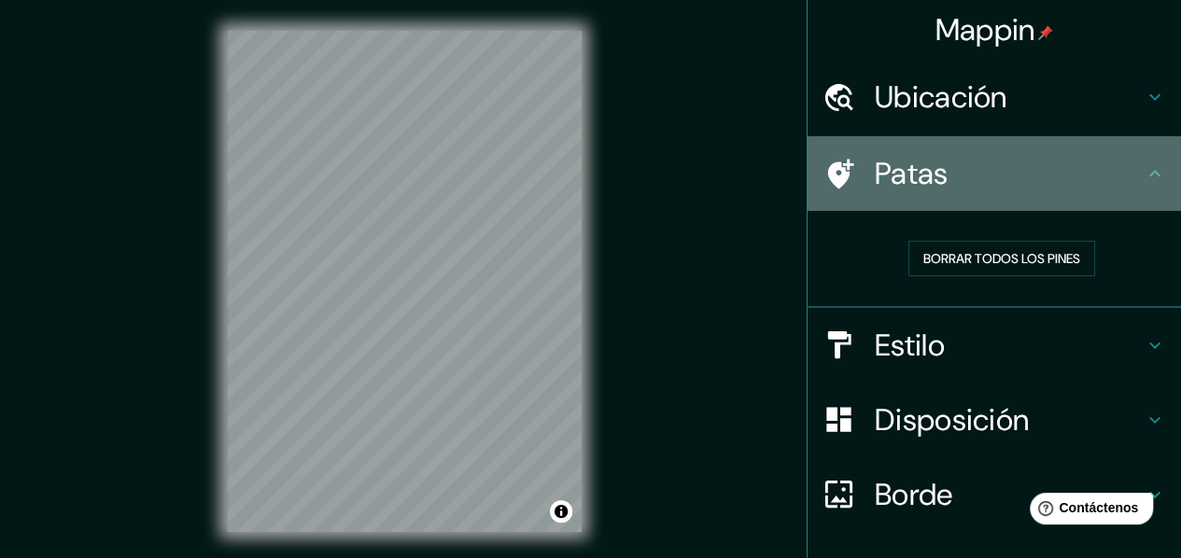
click at [1144, 170] on icon at bounding box center [1154, 173] width 22 height 22
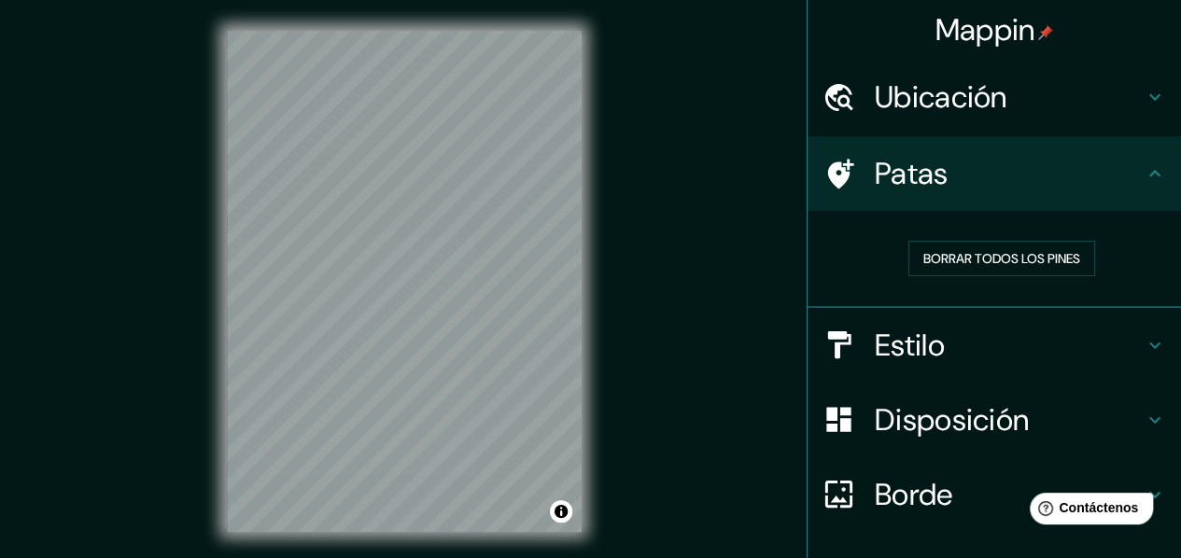
click at [971, 160] on h4 "Patas" at bounding box center [1009, 173] width 269 height 37
click at [1023, 114] on h4 "Ubicación" at bounding box center [1009, 96] width 269 height 37
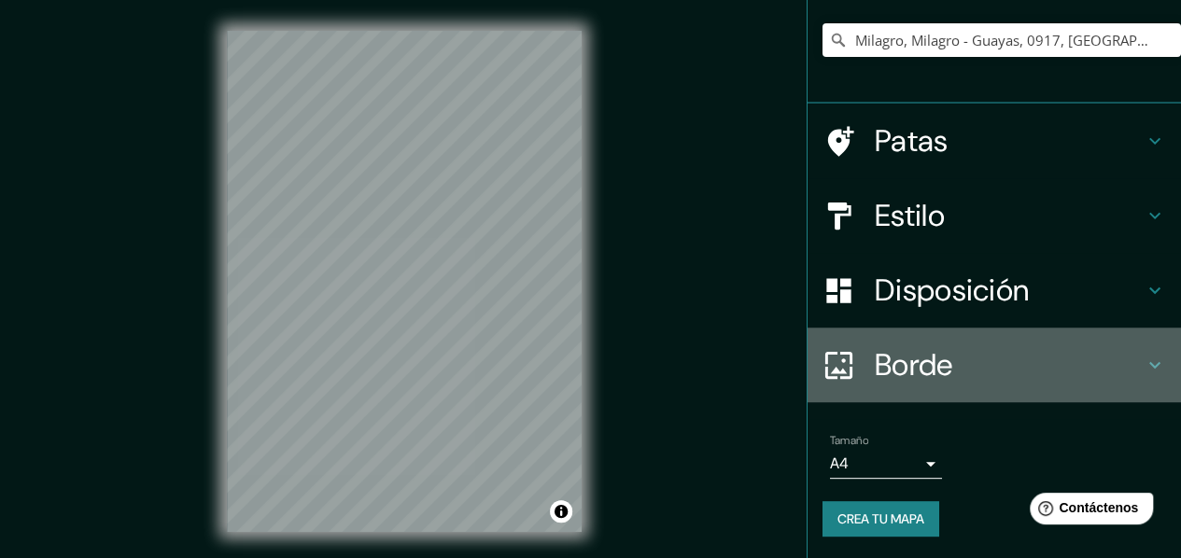
click at [911, 335] on div "Borde" at bounding box center [993, 365] width 373 height 75
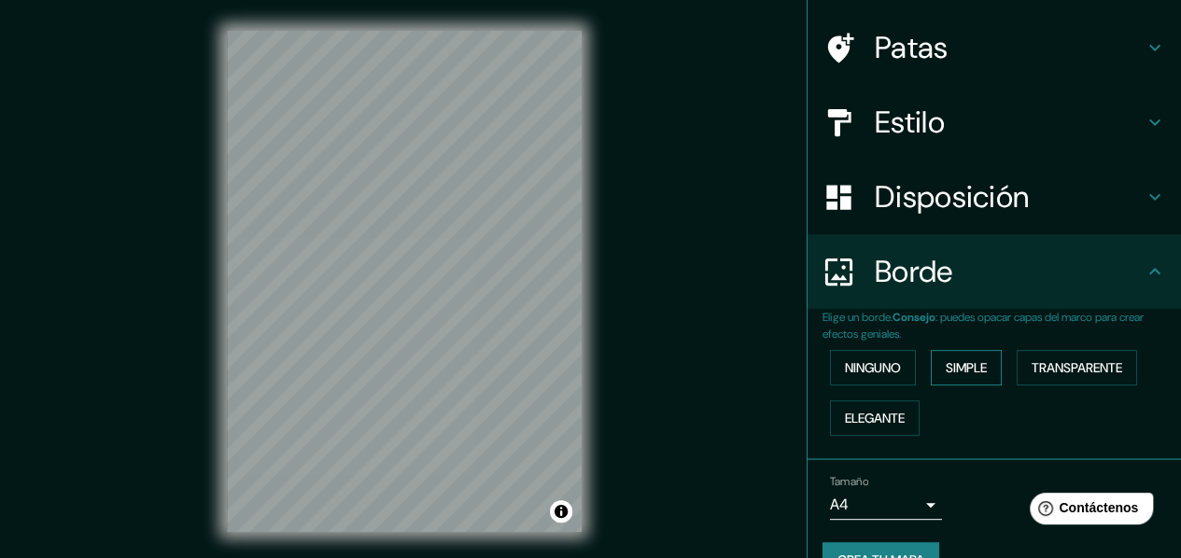
click at [956, 371] on font "Simple" at bounding box center [966, 367] width 41 height 17
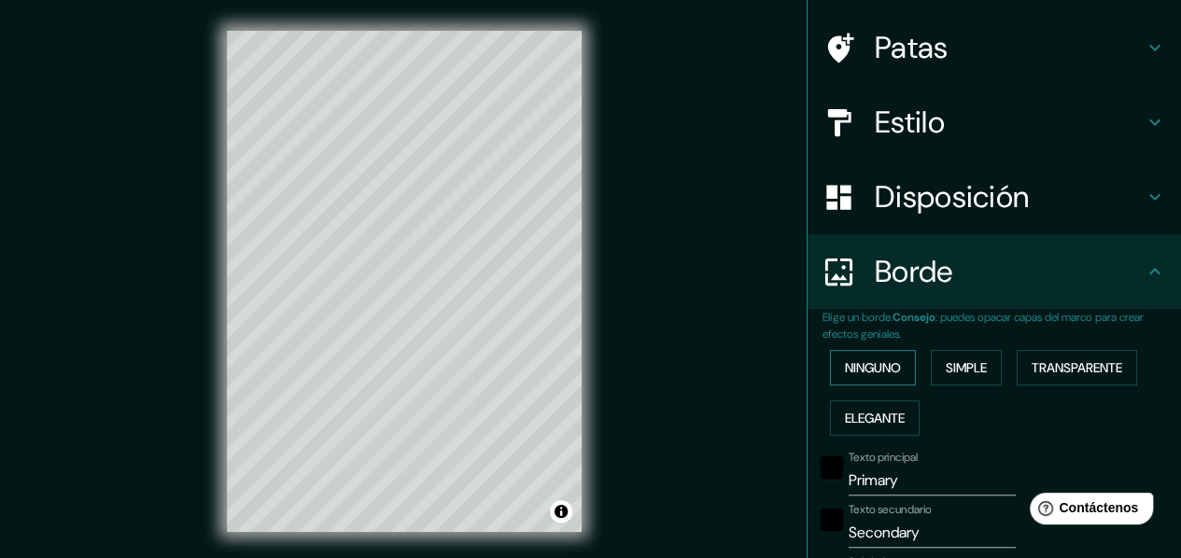
click at [874, 371] on font "Ninguno" at bounding box center [873, 367] width 56 height 17
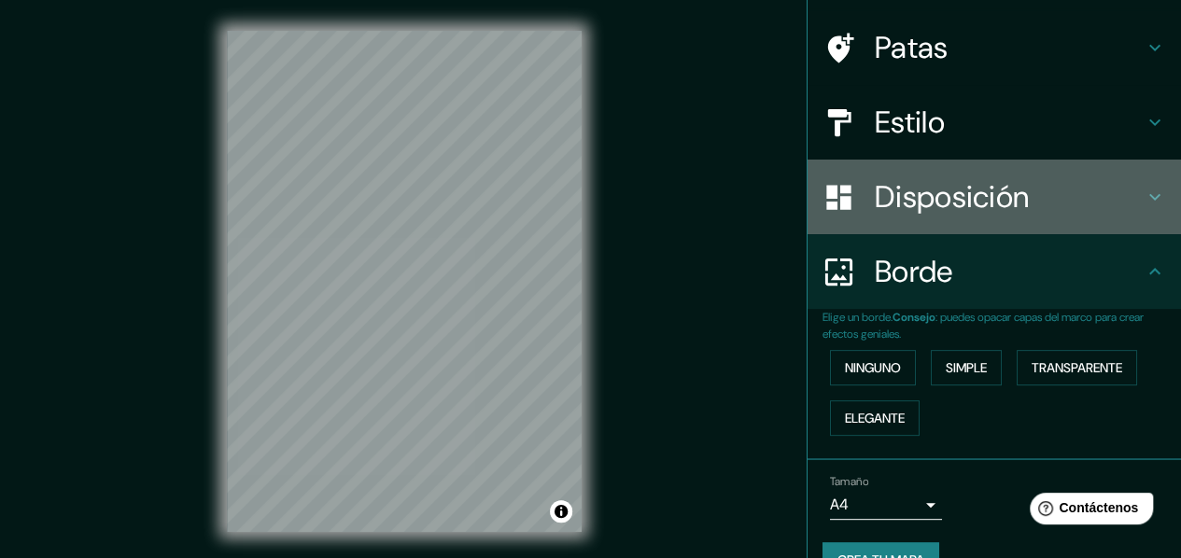
click at [946, 198] on font "Disposición" at bounding box center [952, 196] width 154 height 39
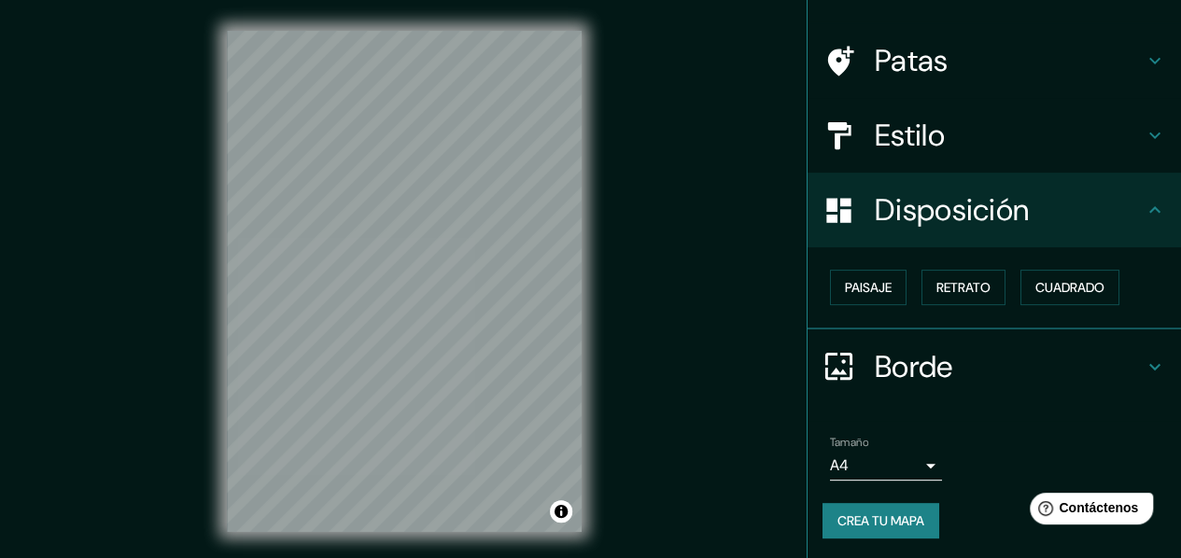
scroll to position [114, 0]
click at [855, 290] on font "Paisaje" at bounding box center [868, 286] width 47 height 17
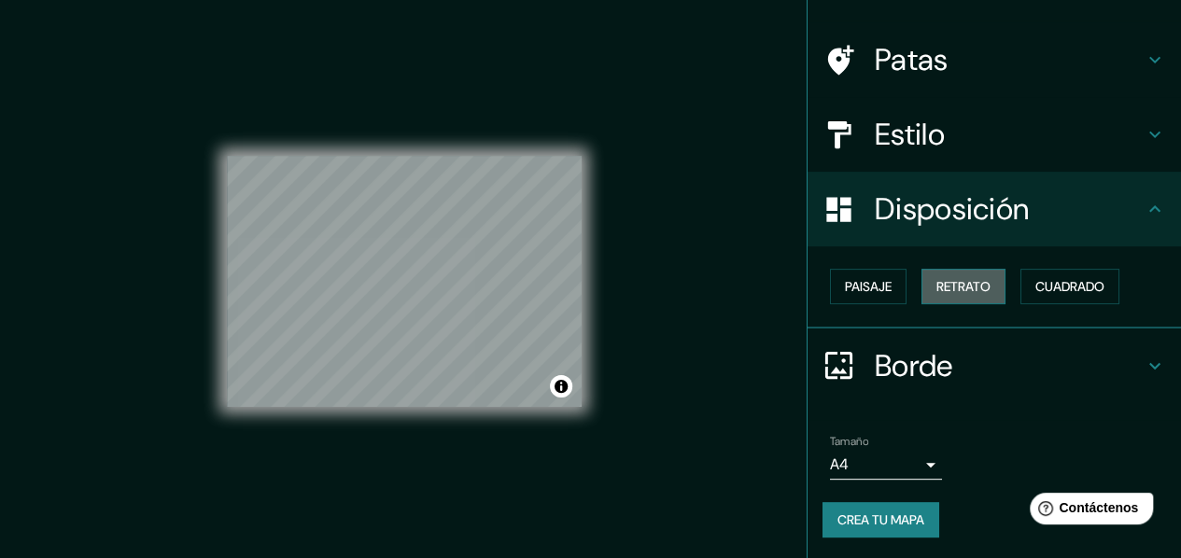
click at [951, 285] on font "Retrato" at bounding box center [963, 286] width 54 height 17
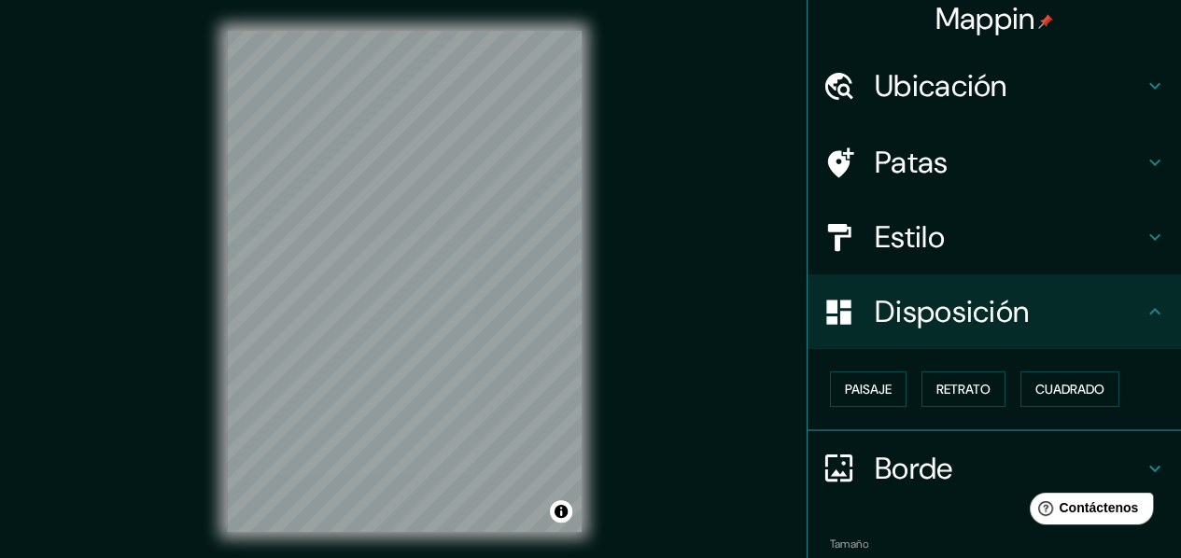
scroll to position [0, 0]
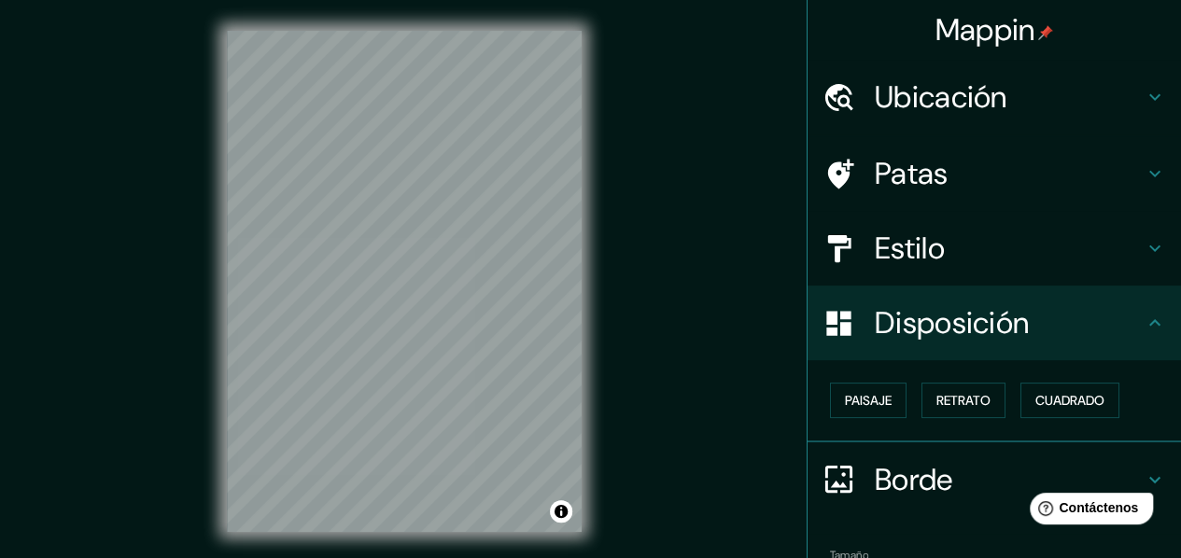
click at [941, 109] on font "Ubicación" at bounding box center [941, 96] width 133 height 39
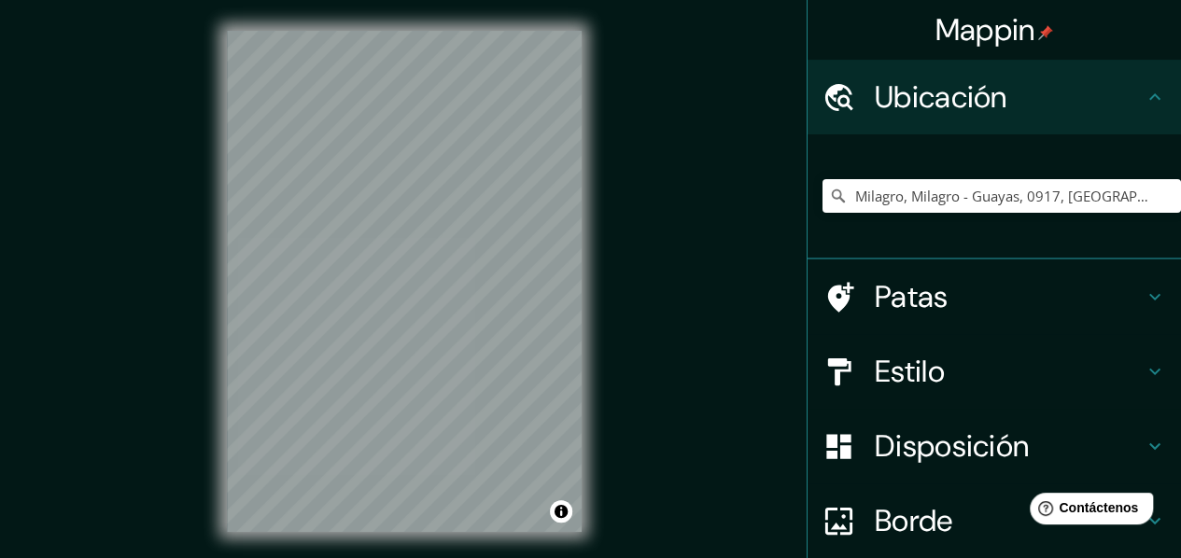
click at [920, 366] on font "Estilo" at bounding box center [910, 371] width 70 height 39
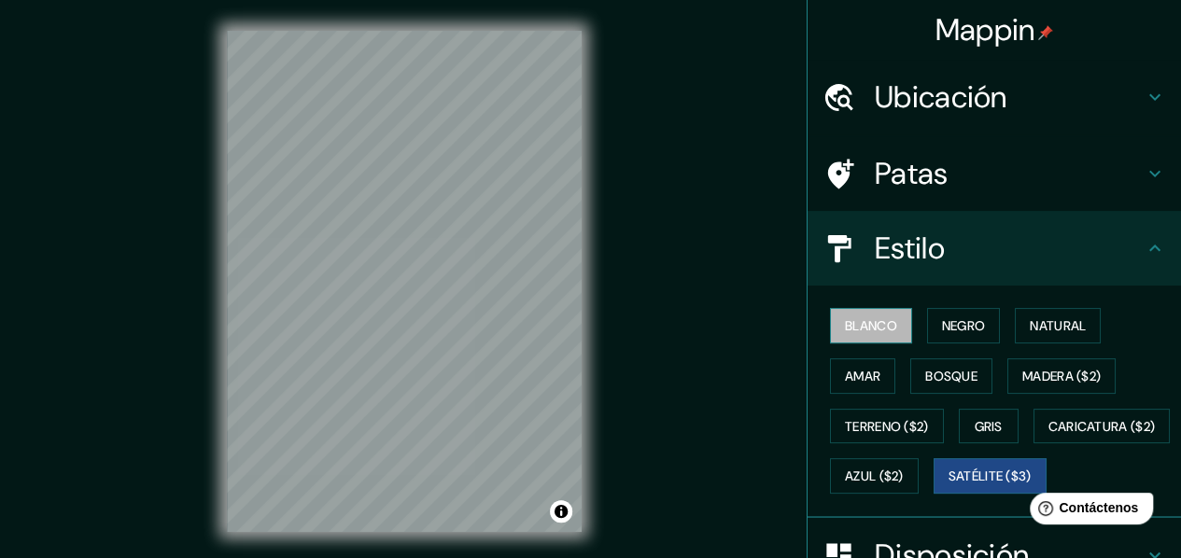
click at [873, 311] on button "Blanco" at bounding box center [871, 325] width 82 height 35
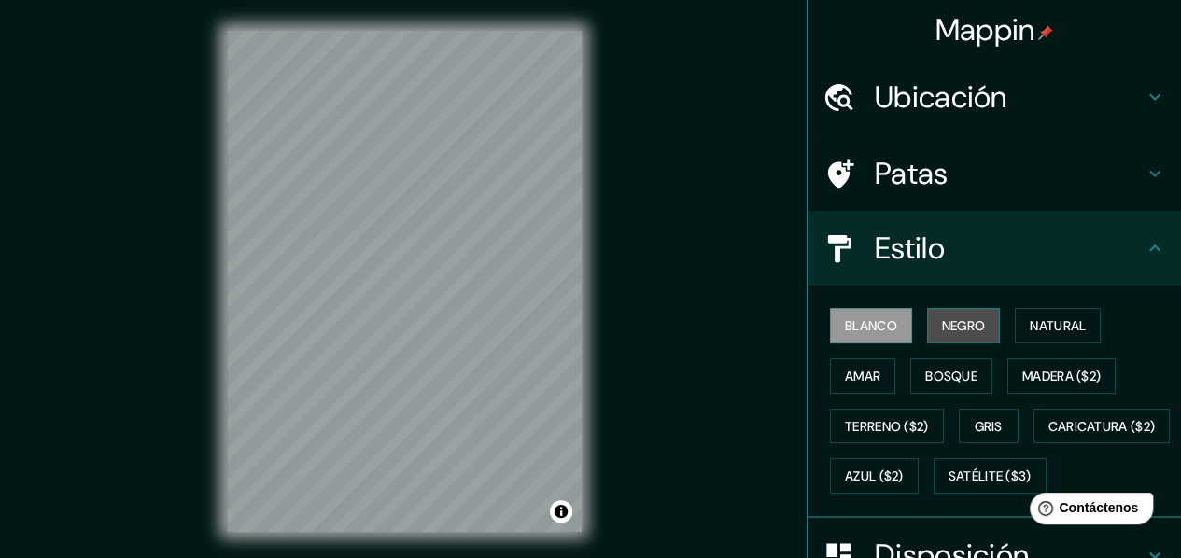
click at [949, 325] on font "Negro" at bounding box center [964, 325] width 44 height 17
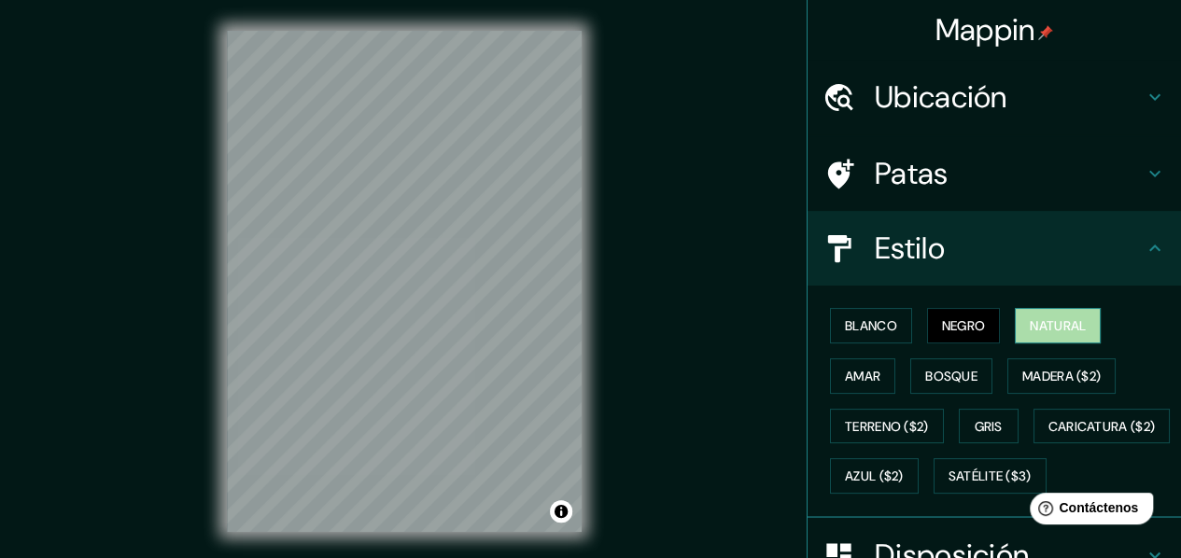
click at [1079, 316] on button "Natural" at bounding box center [1058, 325] width 86 height 35
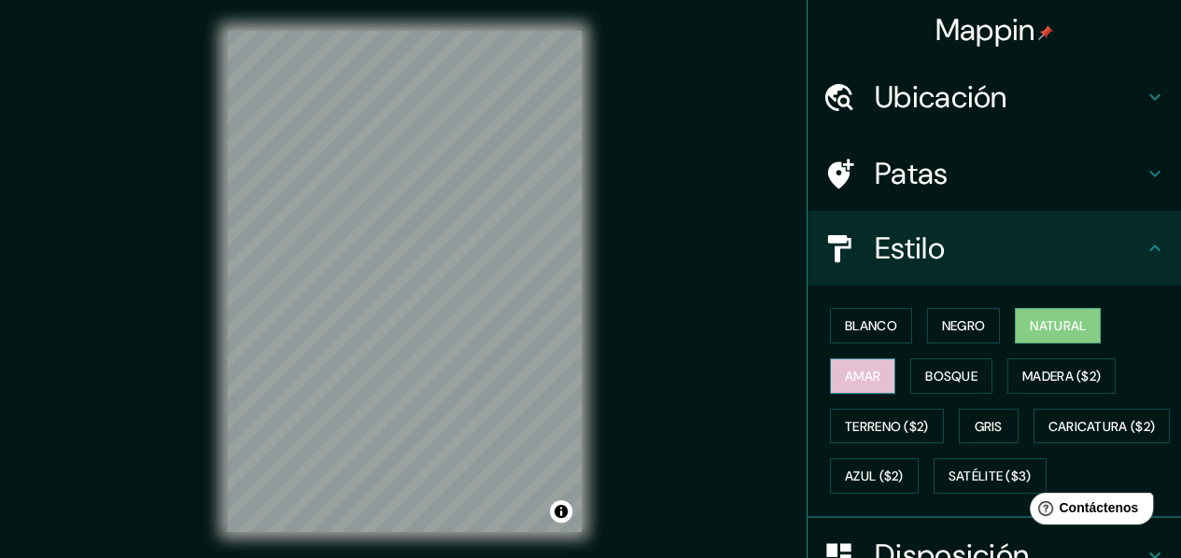
click at [858, 373] on font "Amar" at bounding box center [862, 376] width 35 height 17
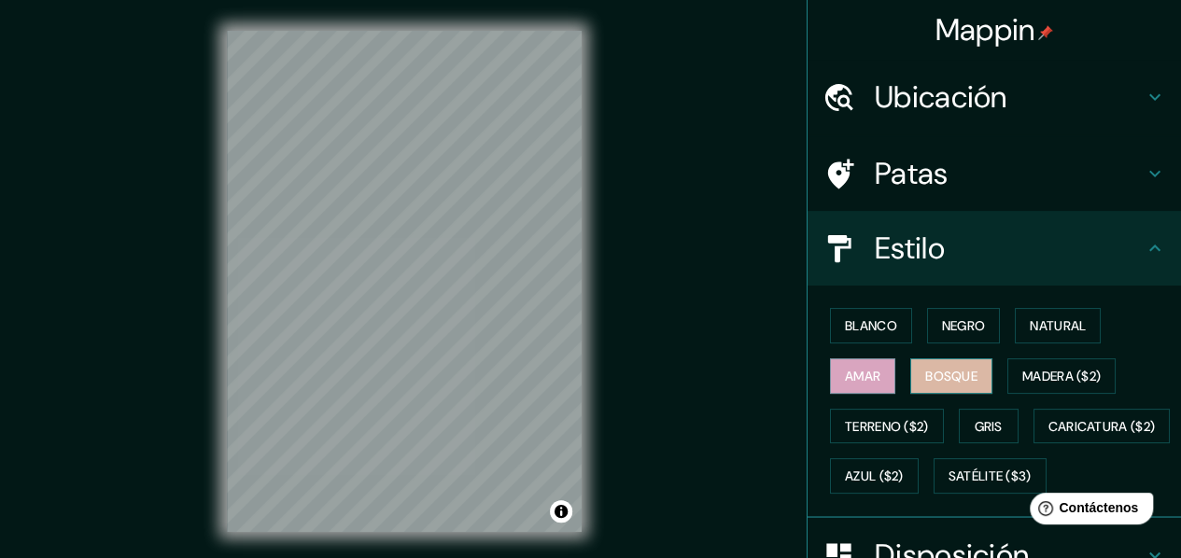
click at [941, 371] on font "Bosque" at bounding box center [951, 376] width 52 height 17
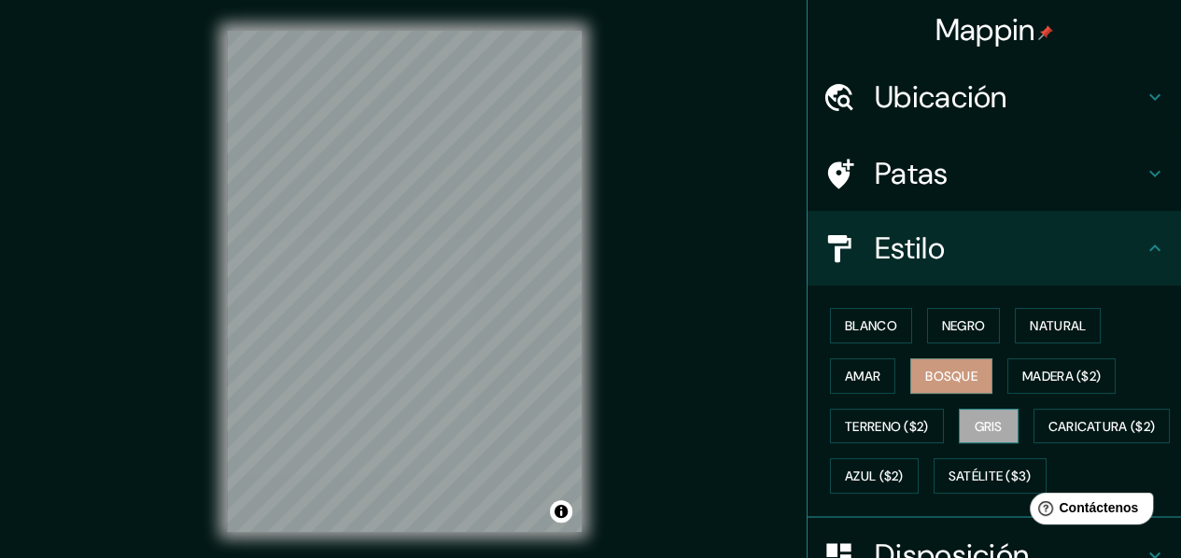
click at [990, 427] on font "Gris" at bounding box center [988, 426] width 28 height 17
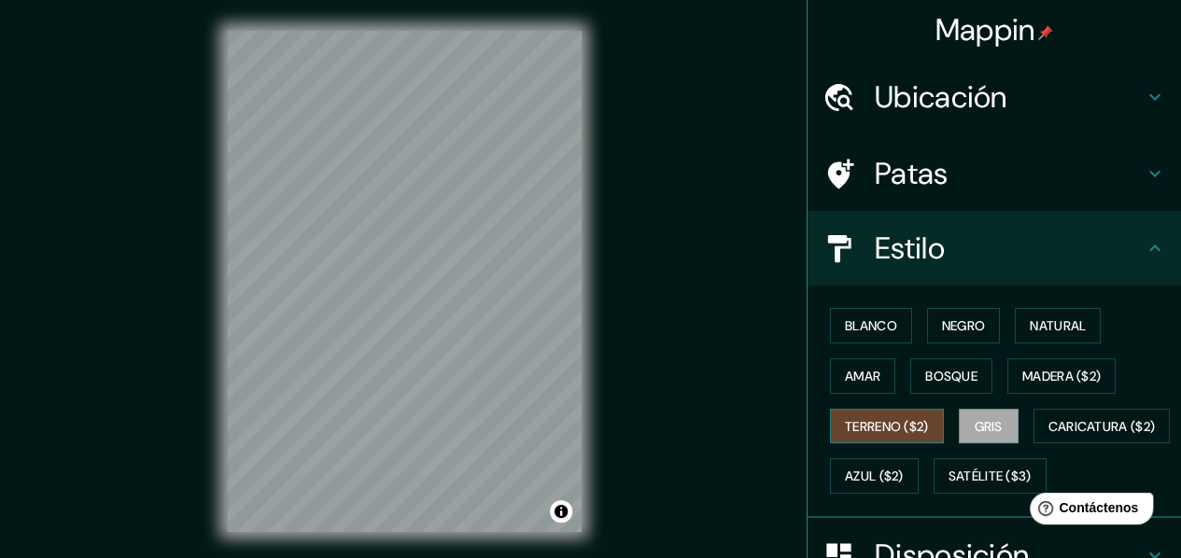
click at [895, 431] on font "Terreno ($2)" at bounding box center [887, 426] width 84 height 17
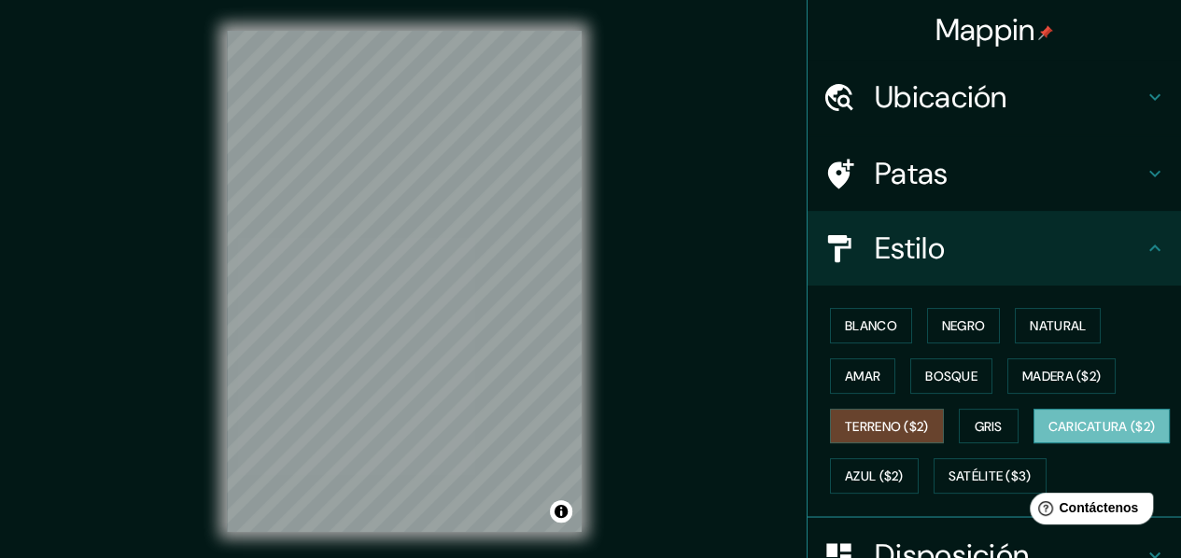
click at [1048, 439] on font "Caricatura ($2)" at bounding box center [1101, 426] width 107 height 24
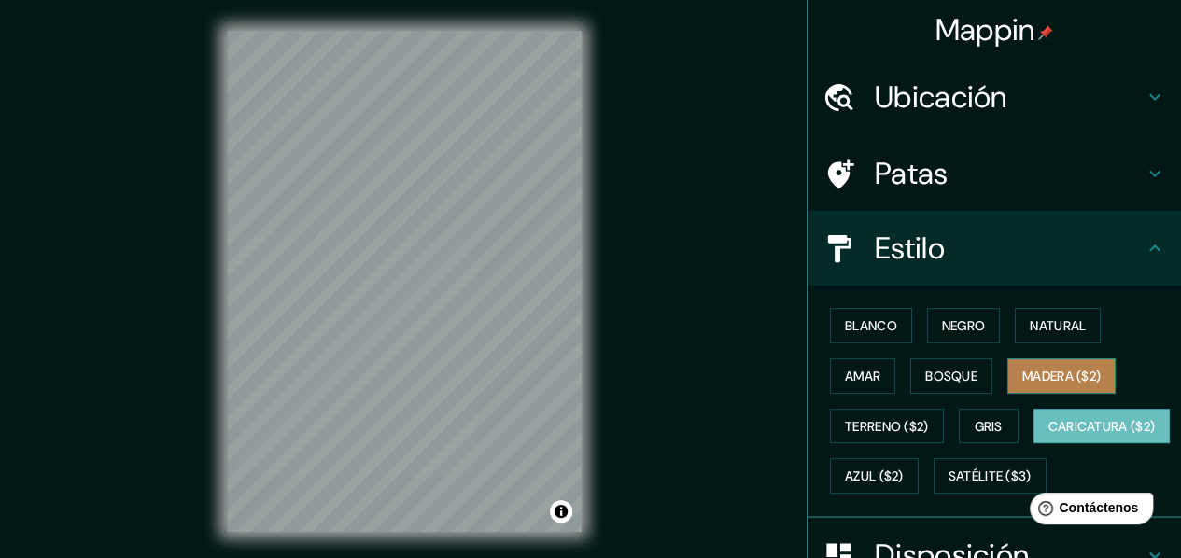
click at [1058, 370] on font "Madera ($2)" at bounding box center [1061, 376] width 78 height 17
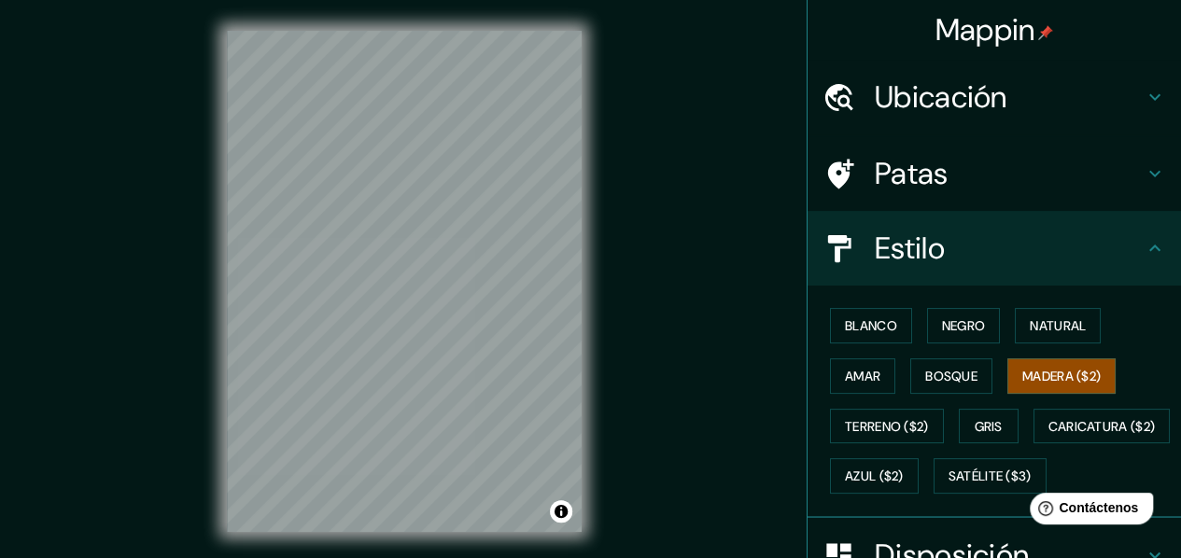
click at [1016, 496] on html "Help Contáctenos" at bounding box center [1088, 504] width 146 height 39
click at [904, 481] on font "Azul ($2)" at bounding box center [874, 477] width 59 height 17
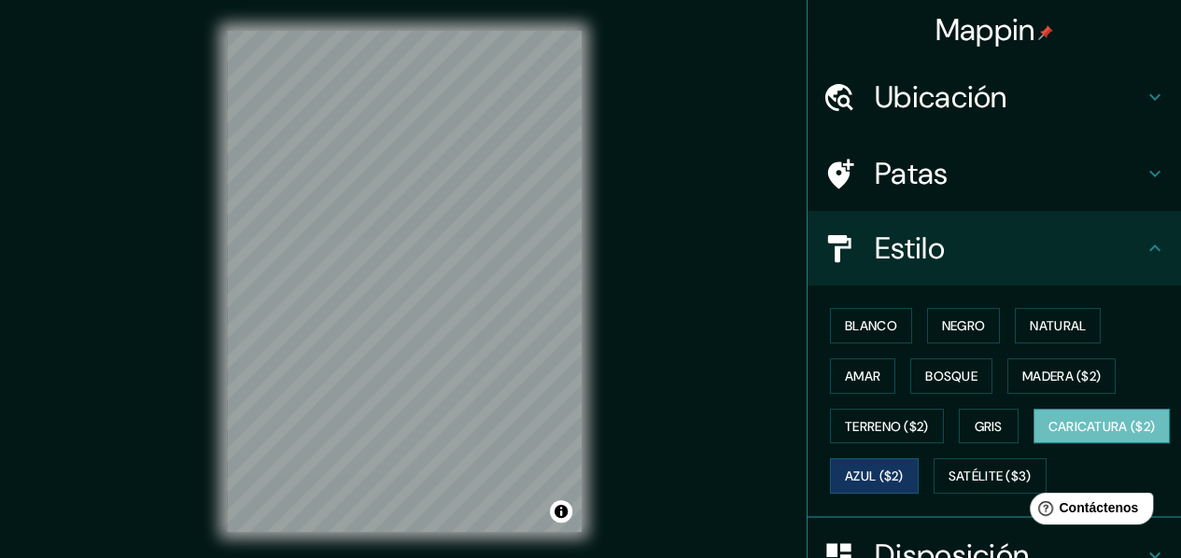
click at [1048, 435] on font "Caricatura ($2)" at bounding box center [1101, 426] width 107 height 17
click at [878, 501] on div "Blanco Negro Natural Amar Bosque Madera ($2) Terreno ($2) Gris Caricatura ($2) …" at bounding box center [1001, 401] width 358 height 201
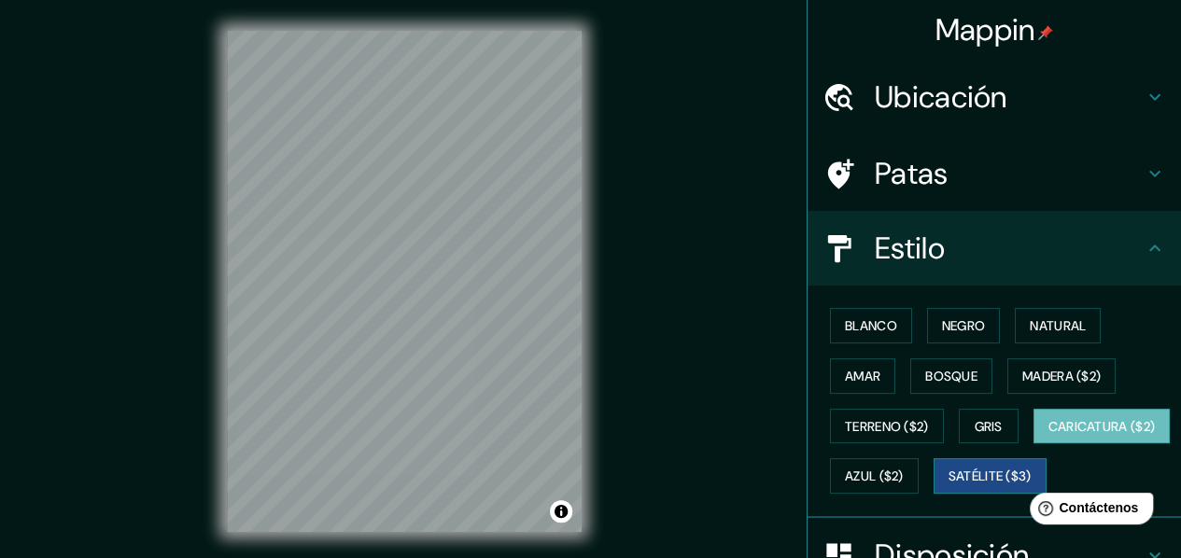
click at [948, 488] on font "Satélite ($3)" at bounding box center [989, 476] width 83 height 24
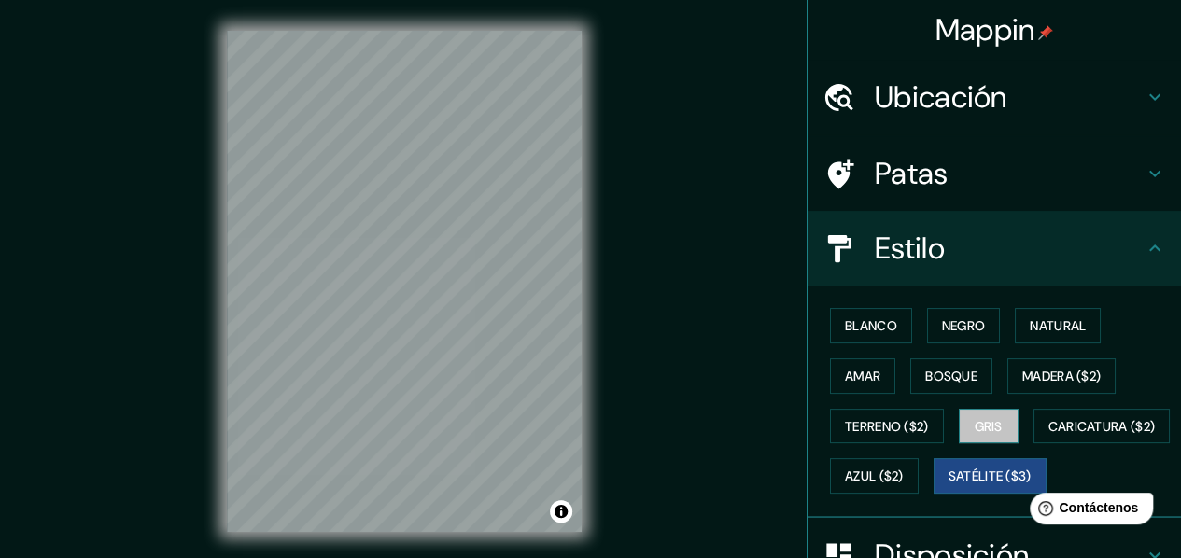
click at [959, 433] on button "Gris" at bounding box center [989, 426] width 60 height 35
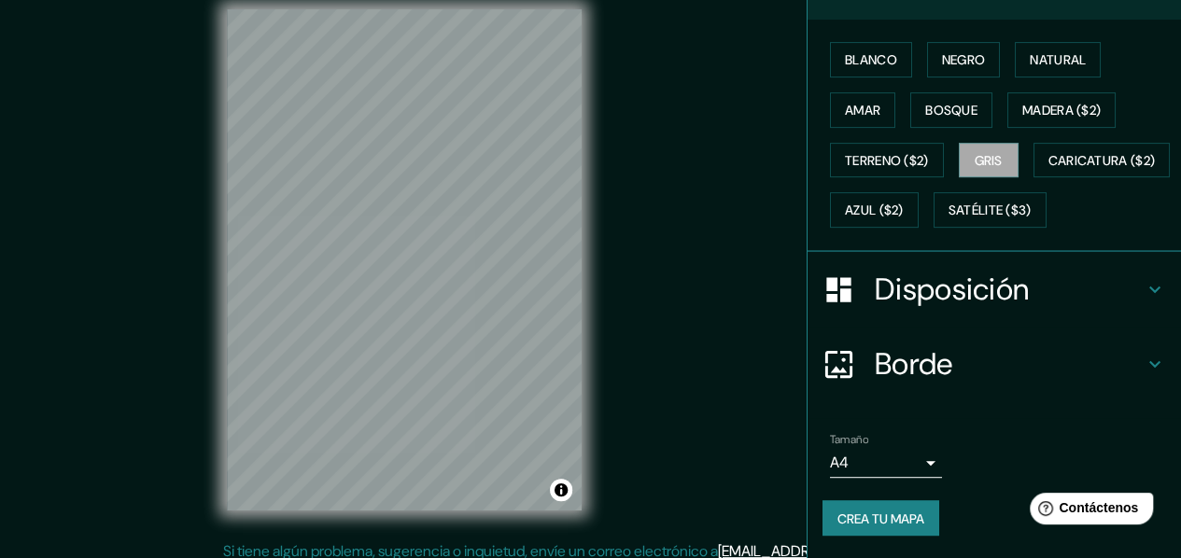
scroll to position [34, 0]
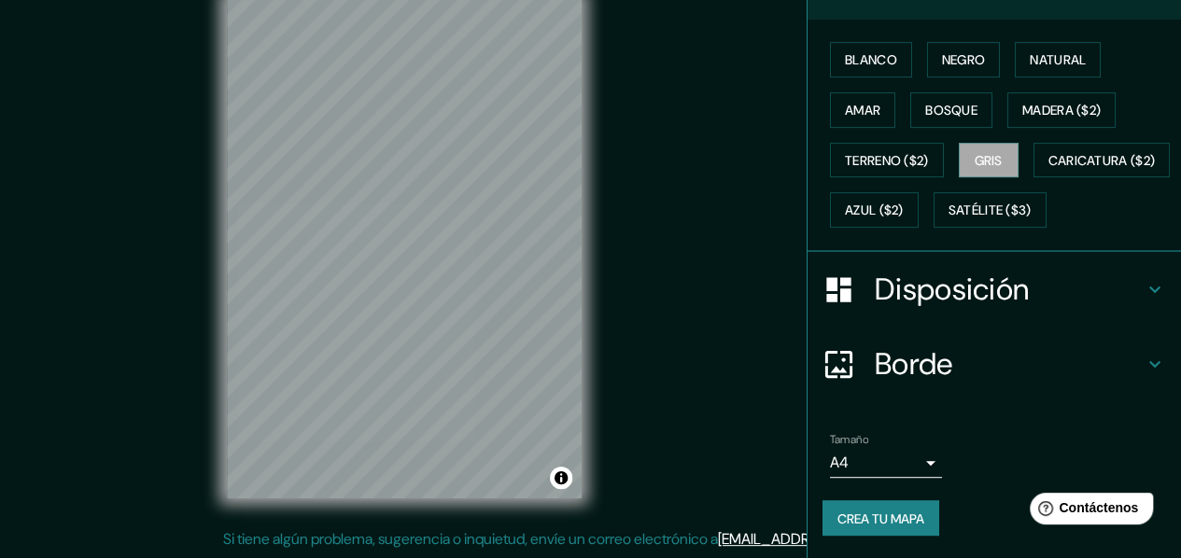
click at [894, 456] on body "Mappin Ubicación Milagro, Milagro - Guayas, 0917, [GEOGRAPHIC_DATA] Patas Estil…" at bounding box center [590, 245] width 1181 height 558
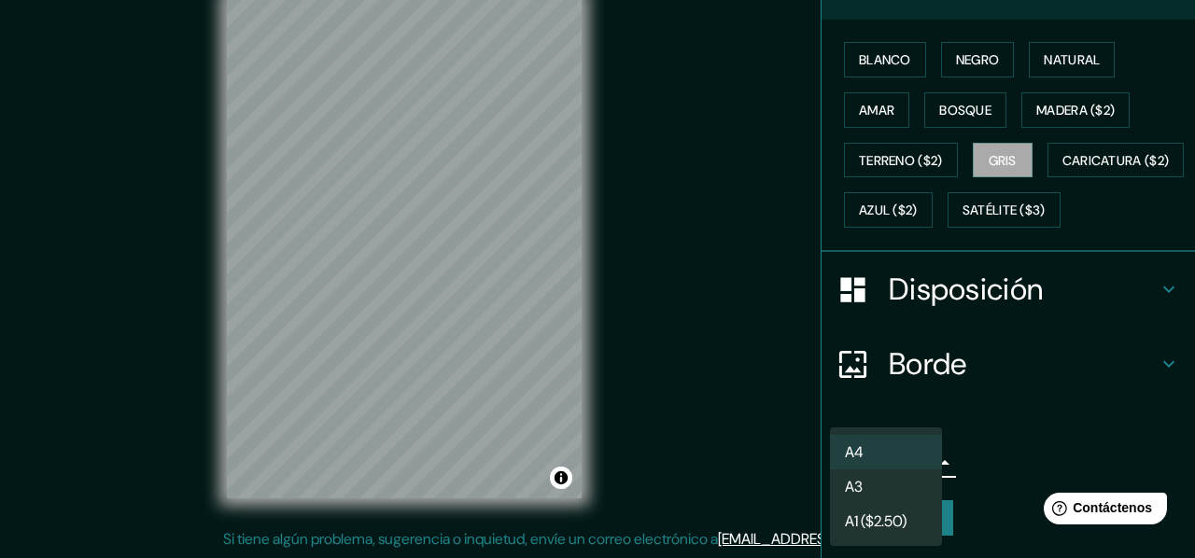
click at [904, 446] on li "A4" at bounding box center [886, 452] width 112 height 35
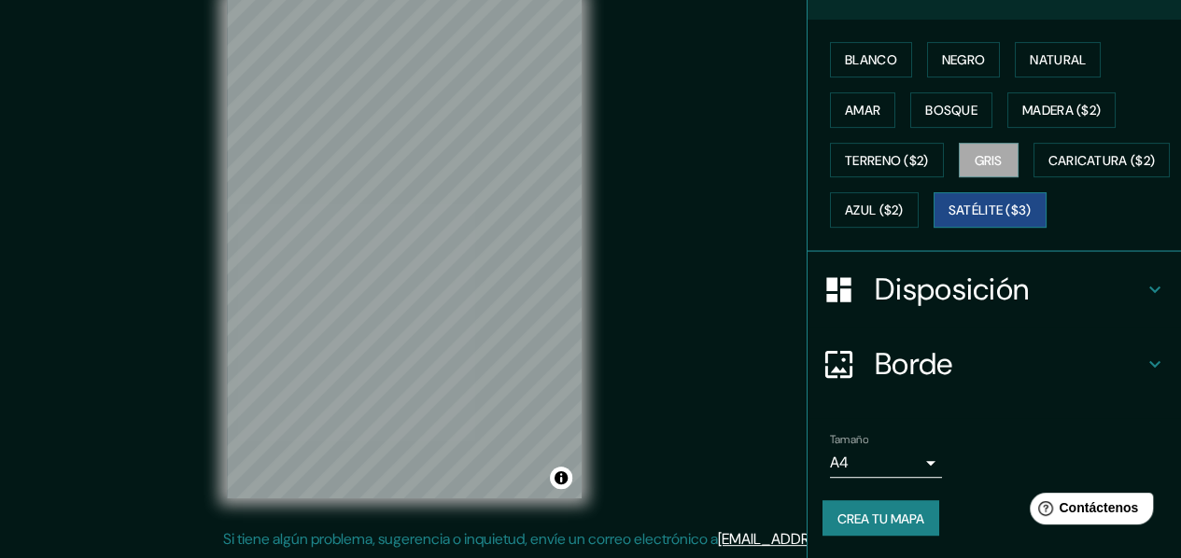
click at [948, 208] on font "Satélite ($3)" at bounding box center [989, 211] width 83 height 17
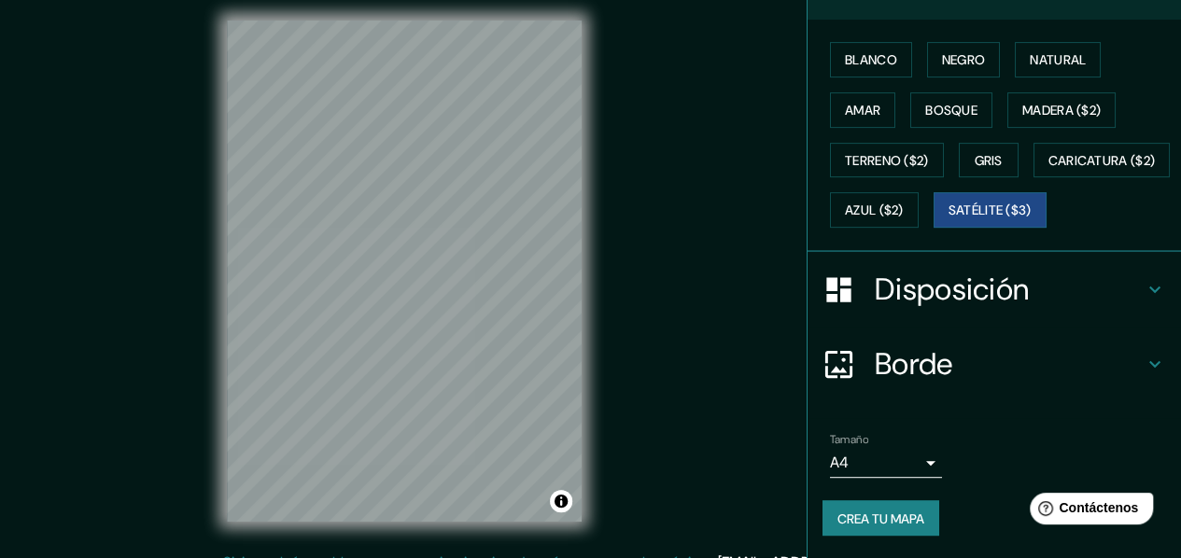
scroll to position [0, 0]
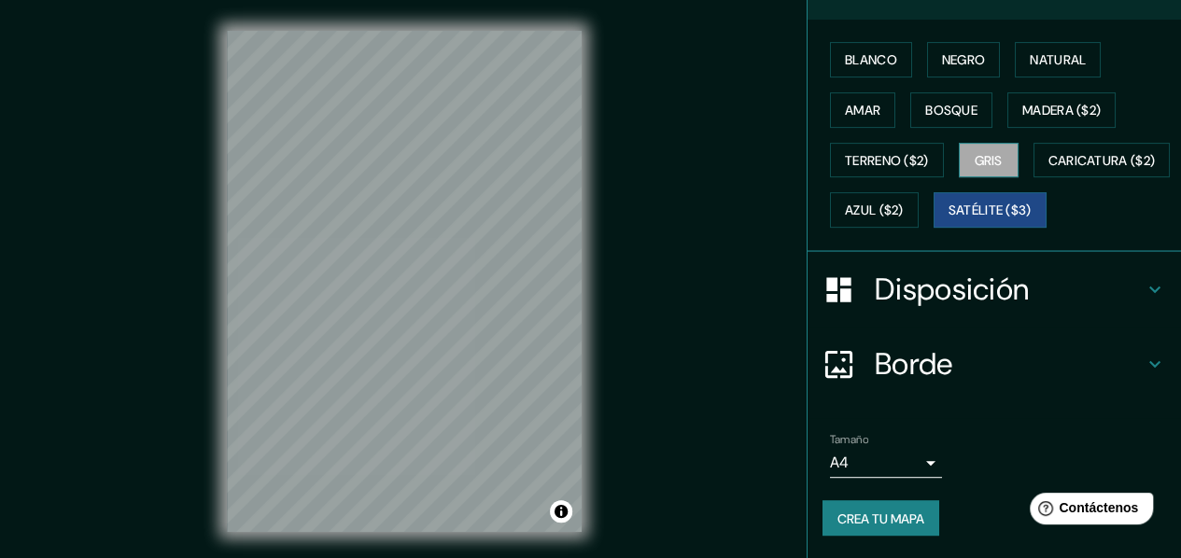
click at [990, 152] on font "Gris" at bounding box center [988, 160] width 28 height 17
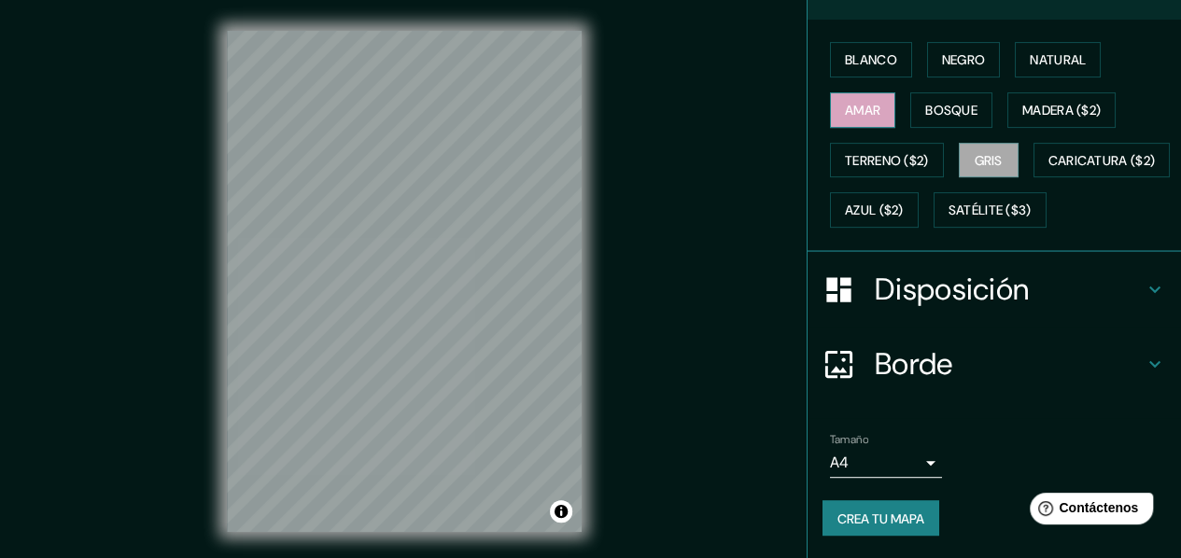
drag, startPoint x: 883, startPoint y: 59, endPoint x: 851, endPoint y: 70, distance: 33.7
click at [882, 59] on div "Blanco Negro Natural Amar Bosque Madera ($2) Terreno ($2) Gris Caricatura ($2) …" at bounding box center [1001, 135] width 358 height 201
click at [851, 102] on font "Amar" at bounding box center [862, 110] width 35 height 17
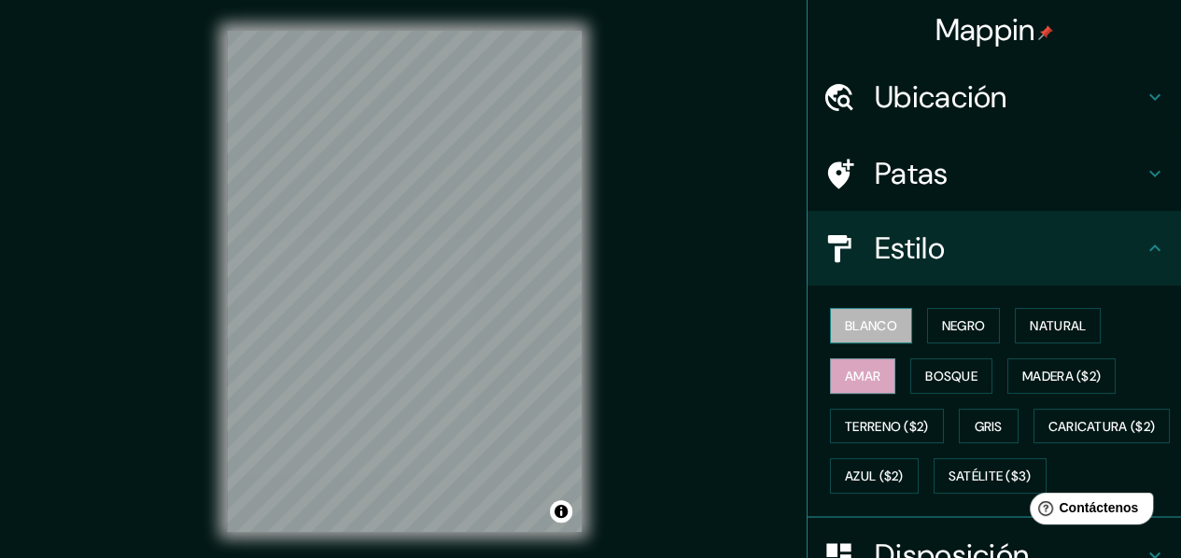
click at [868, 321] on font "Blanco" at bounding box center [871, 325] width 52 height 17
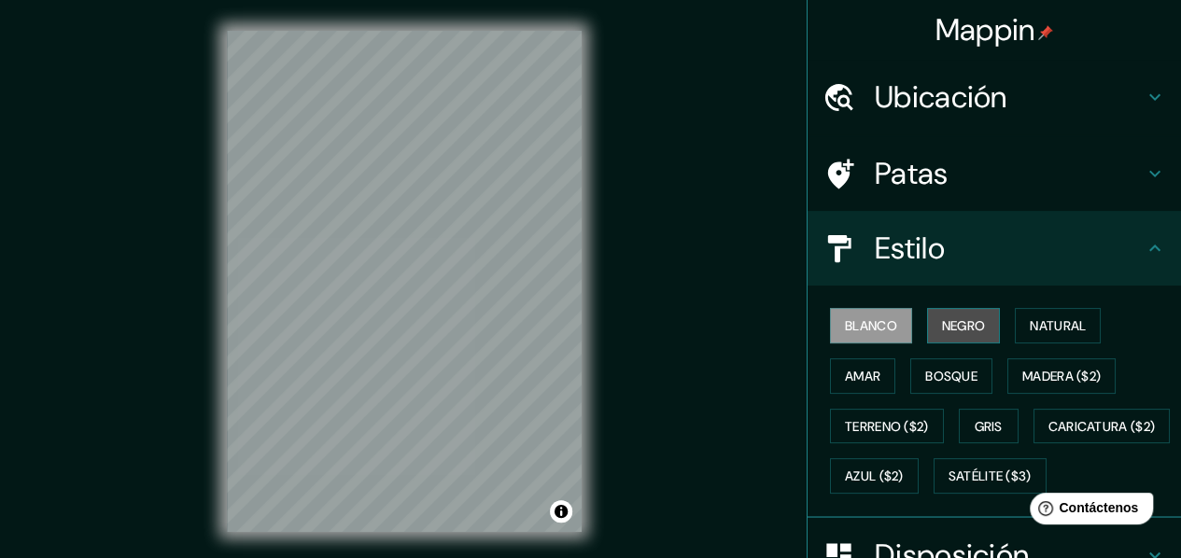
click at [942, 318] on font "Negro" at bounding box center [964, 325] width 44 height 17
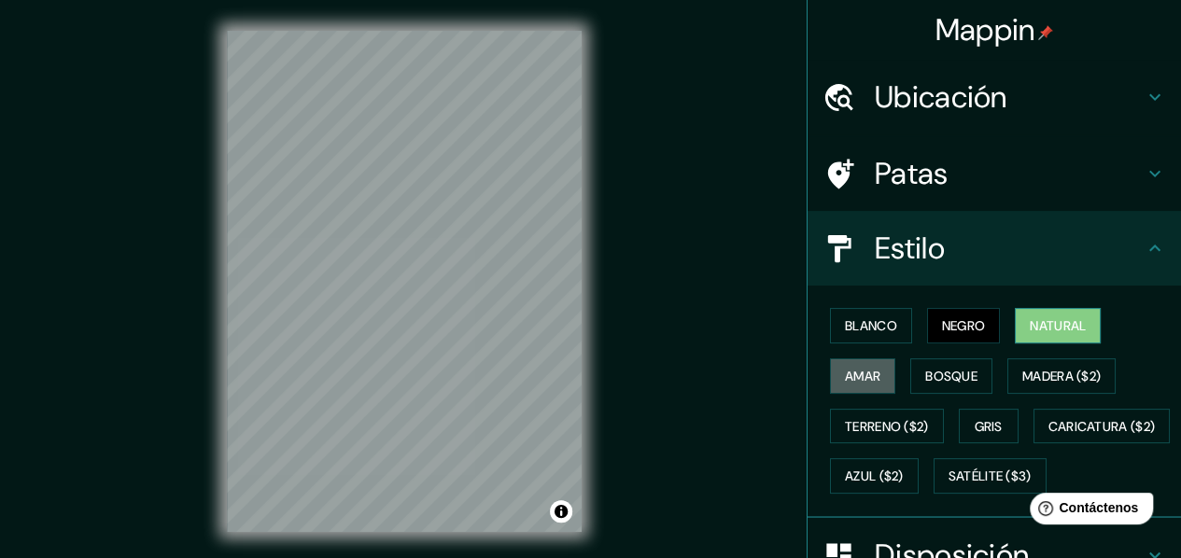
drag, startPoint x: 865, startPoint y: 363, endPoint x: 1053, endPoint y: 326, distance: 191.3
click at [866, 364] on font "Amar" at bounding box center [862, 376] width 35 height 24
click at [1066, 321] on font "Natural" at bounding box center [1058, 325] width 56 height 17
click at [846, 368] on font "Amar" at bounding box center [862, 376] width 35 height 17
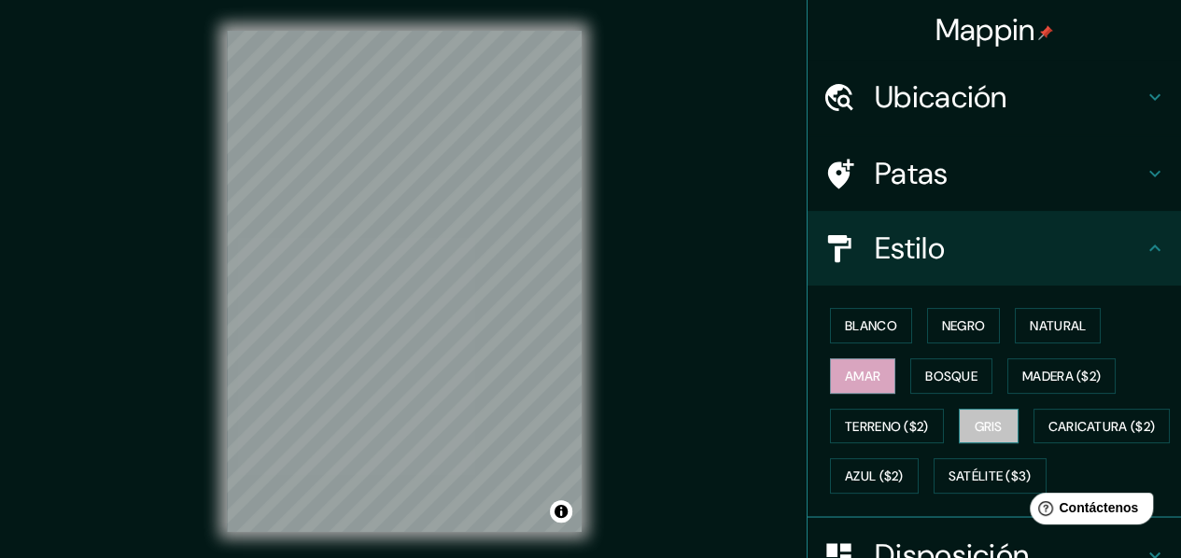
click at [974, 418] on font "Gris" at bounding box center [988, 426] width 28 height 17
click at [859, 377] on font "Amar" at bounding box center [862, 376] width 35 height 17
click at [968, 409] on button "Gris" at bounding box center [989, 426] width 60 height 35
click at [861, 370] on font "Amar" at bounding box center [862, 376] width 35 height 17
click at [982, 422] on font "Gris" at bounding box center [988, 426] width 28 height 17
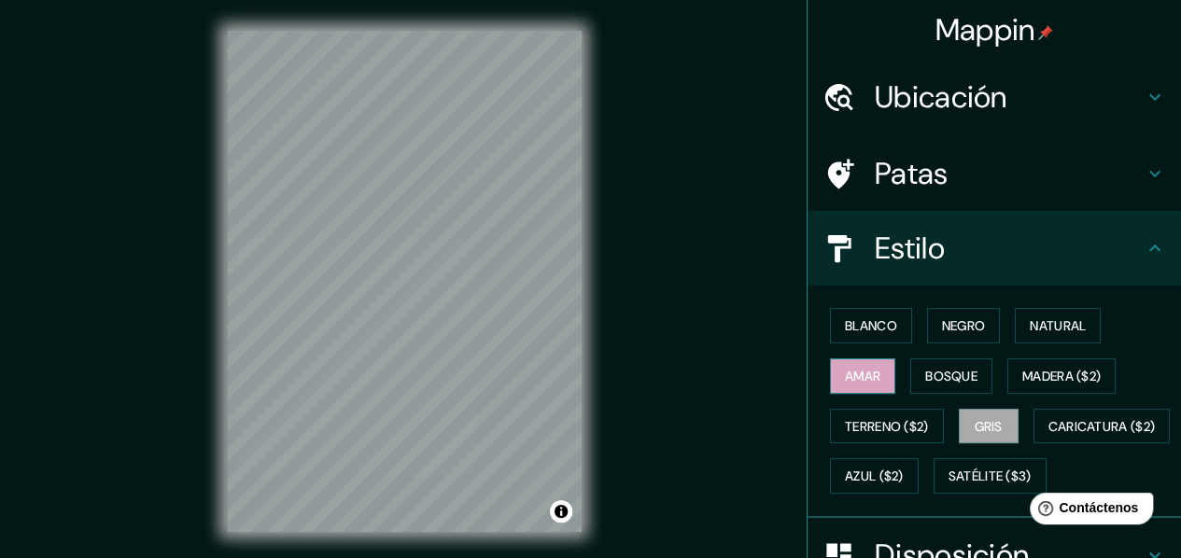
click at [858, 373] on font "Amar" at bounding box center [862, 376] width 35 height 17
drag, startPoint x: 586, startPoint y: 345, endPoint x: 797, endPoint y: 380, distance: 213.8
click at [807, 380] on div "Blanco Negro Natural Amar Bosque Madera ($2) Terreno ($2) Gris Caricatura ($2) …" at bounding box center [993, 402] width 373 height 232
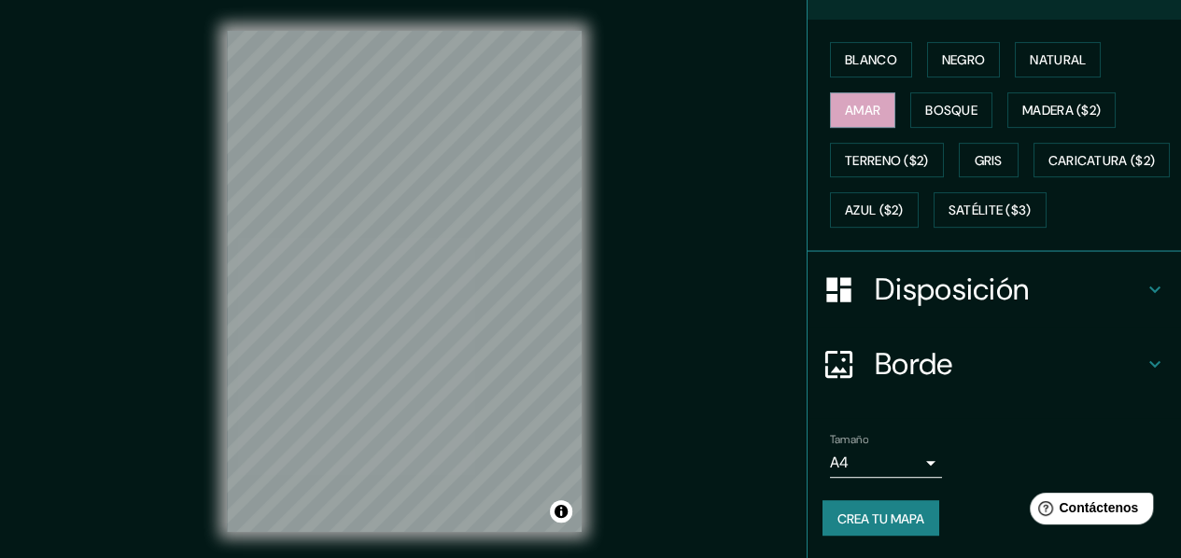
scroll to position [310, 0]
click at [873, 518] on font "Crea tu mapa" at bounding box center [880, 518] width 87 height 17
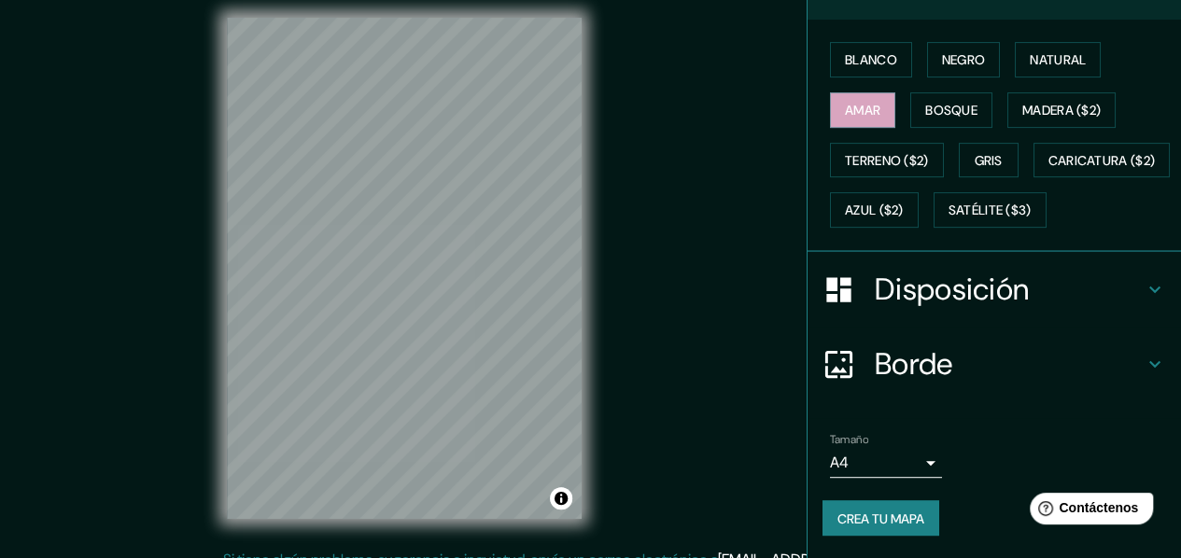
scroll to position [0, 0]
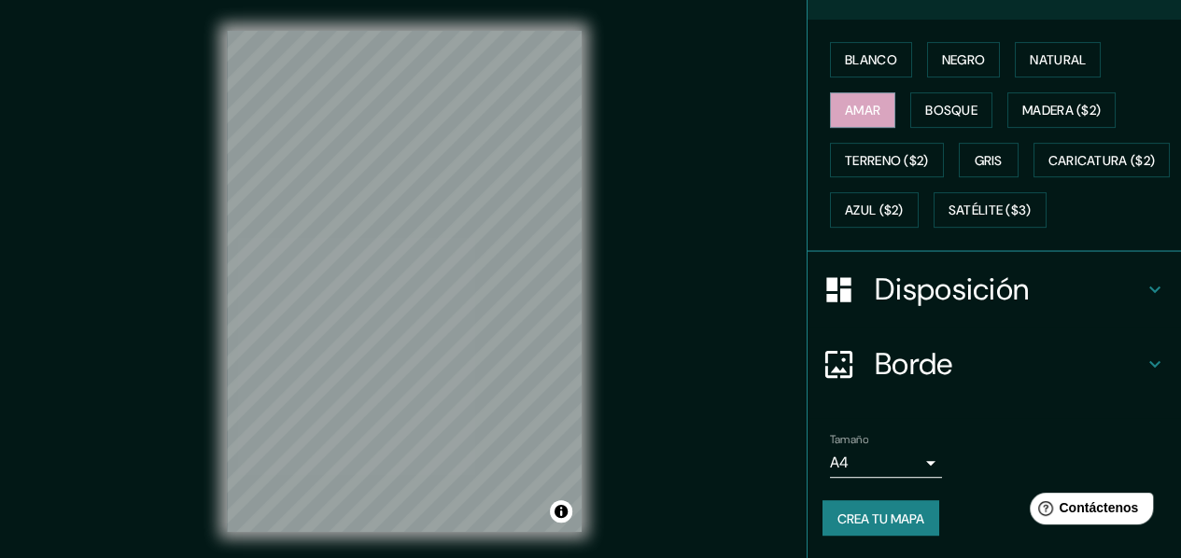
click at [865, 529] on font "Crea tu mapa" at bounding box center [880, 518] width 87 height 24
click at [948, 208] on font "Satélite ($3)" at bounding box center [989, 211] width 83 height 17
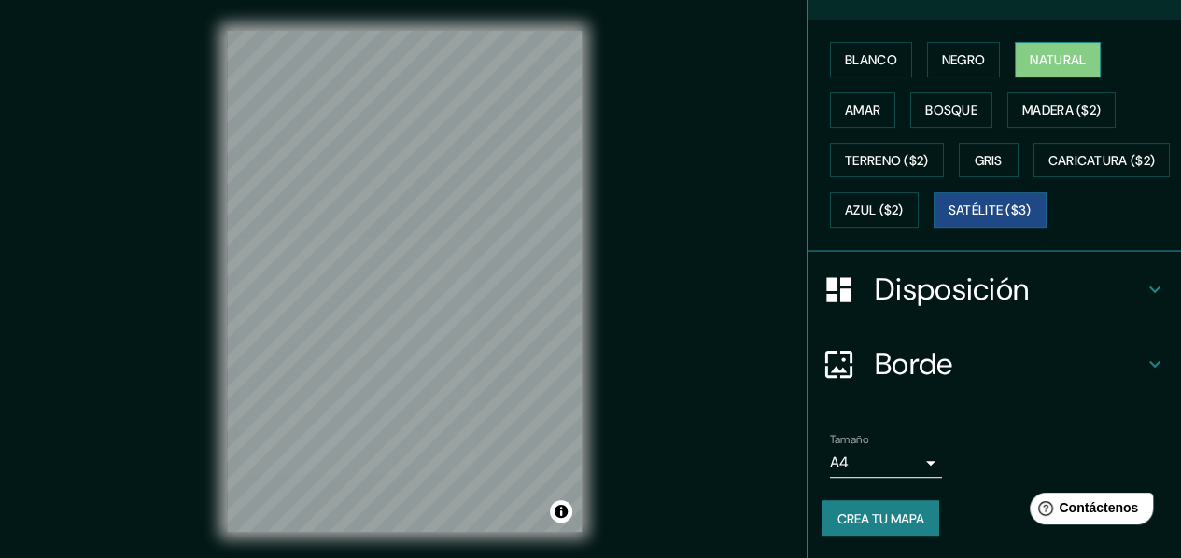
click at [1054, 51] on font "Natural" at bounding box center [1058, 59] width 56 height 17
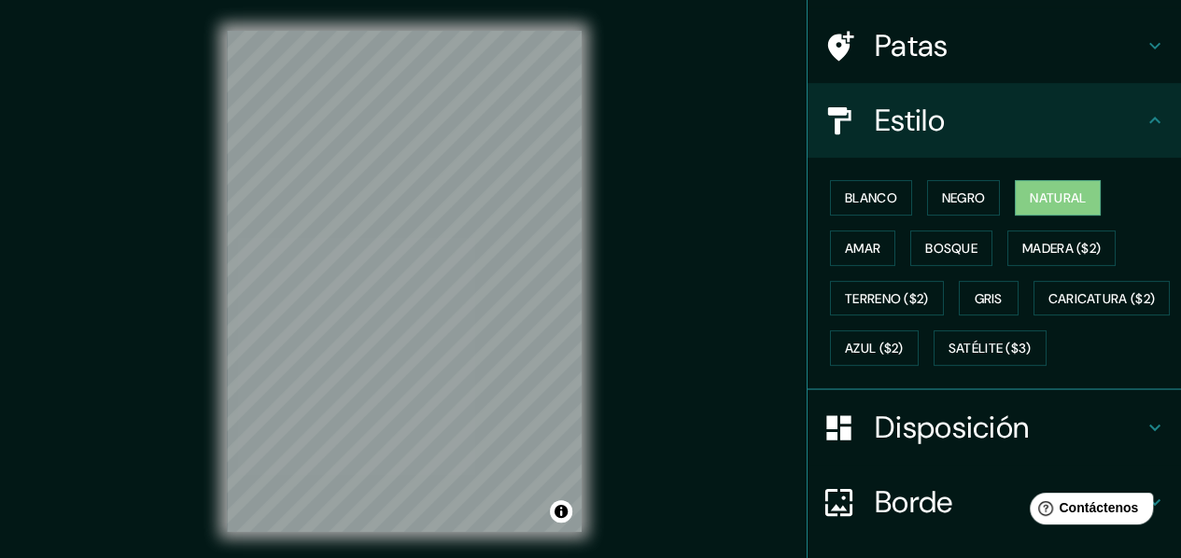
scroll to position [123, 0]
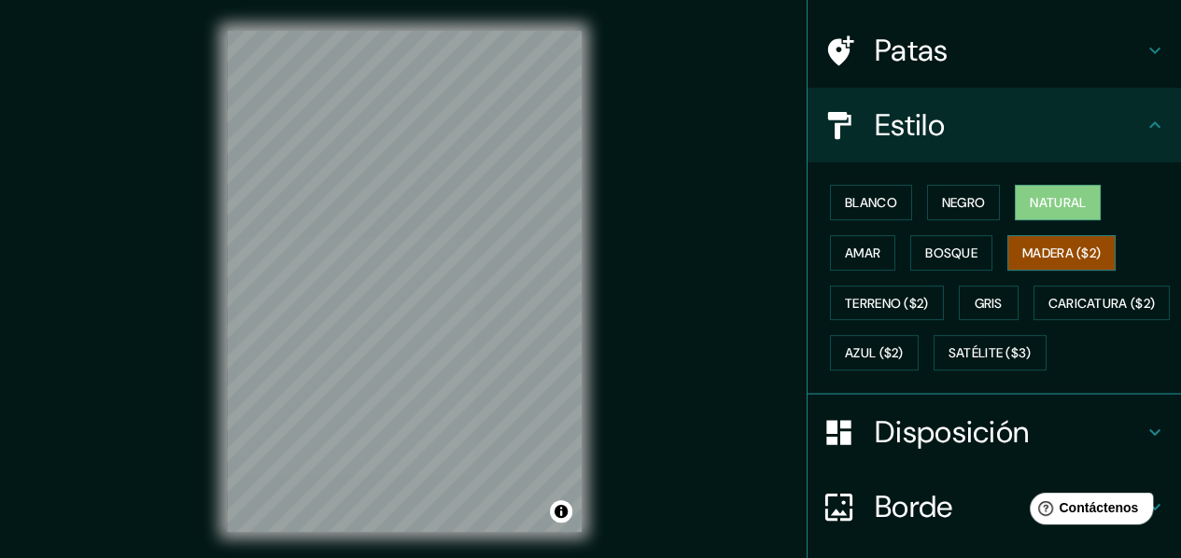
click at [1023, 262] on font "Madera ($2)" at bounding box center [1061, 253] width 78 height 24
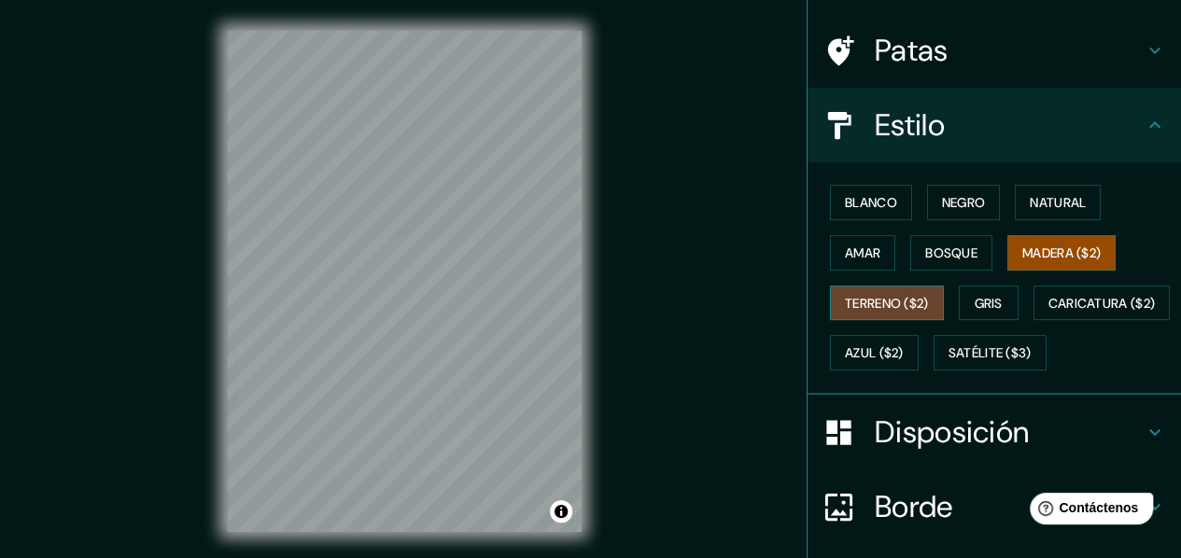
click at [897, 295] on font "Terreno ($2)" at bounding box center [887, 303] width 84 height 17
click at [904, 345] on font "Azul ($2)" at bounding box center [874, 353] width 59 height 17
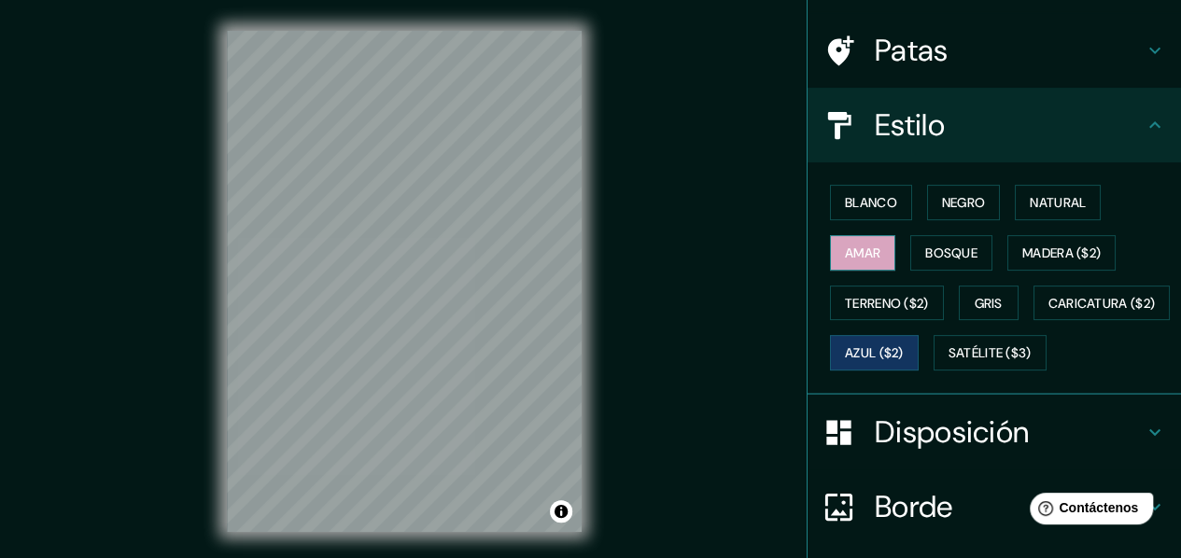
click at [857, 249] on font "Amar" at bounding box center [862, 253] width 35 height 17
click at [988, 295] on font "Gris" at bounding box center [988, 303] width 28 height 17
